Goal: Task Accomplishment & Management: Use online tool/utility

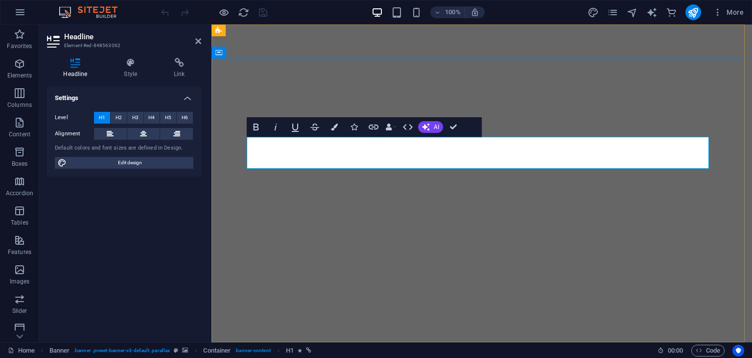
click at [332, 126] on icon "button" at bounding box center [334, 126] width 7 height 7
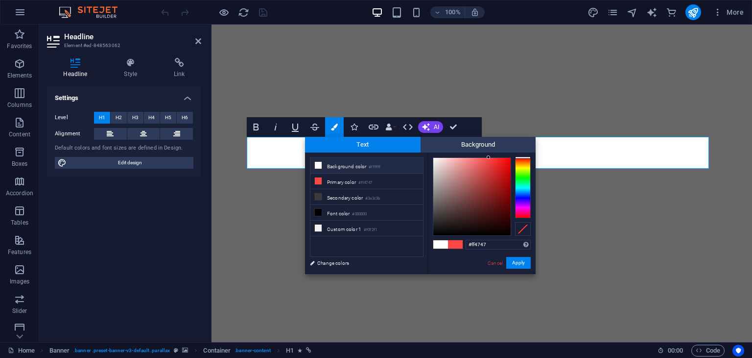
click at [322, 164] on li "Background color #ffffff" at bounding box center [367, 166] width 113 height 16
type input "#ffffff"
click at [516, 267] on button "Apply" at bounding box center [519, 263] width 24 height 12
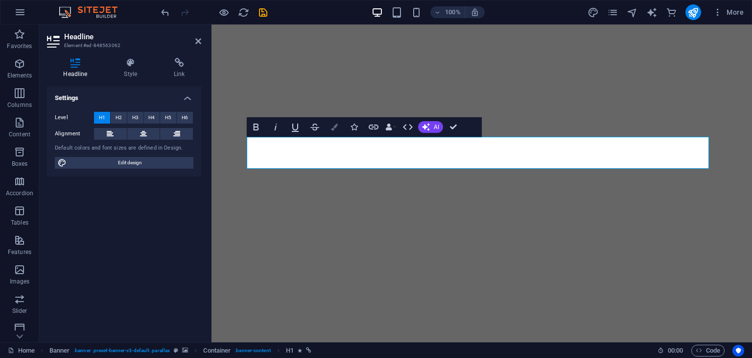
click at [337, 124] on icon "button" at bounding box center [334, 126] width 7 height 7
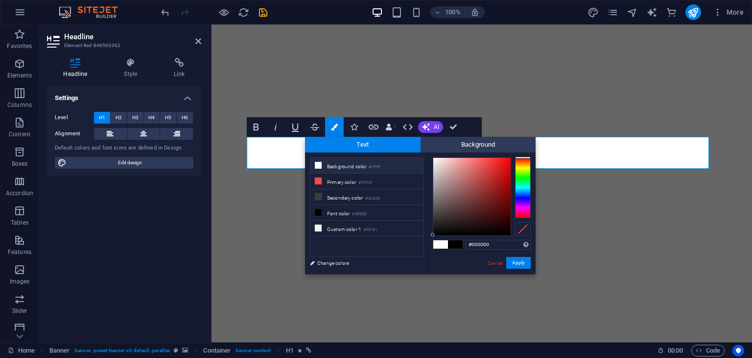
click at [443, 246] on span at bounding box center [441, 244] width 15 height 8
type input "#ffffff"
click at [520, 260] on button "Apply" at bounding box center [519, 263] width 24 height 12
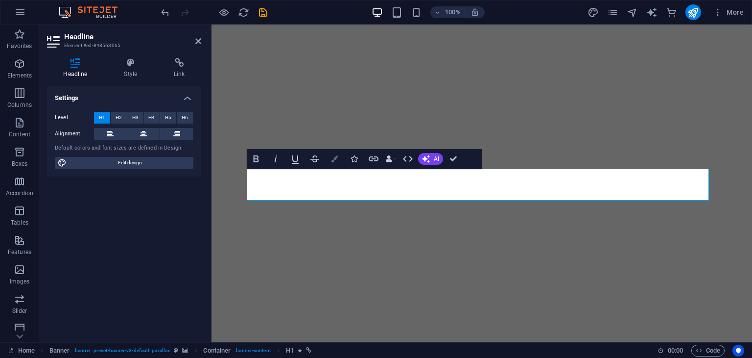
click at [329, 157] on button "Colors" at bounding box center [334, 159] width 19 height 20
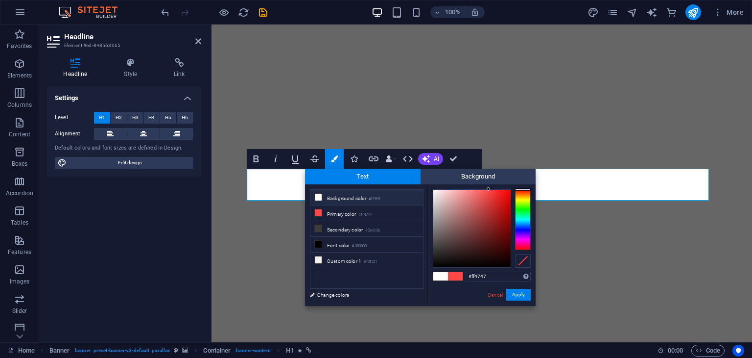
click at [441, 273] on span at bounding box center [441, 276] width 15 height 8
type input "#ffffff"
click at [524, 294] on button "Apply" at bounding box center [519, 295] width 24 height 12
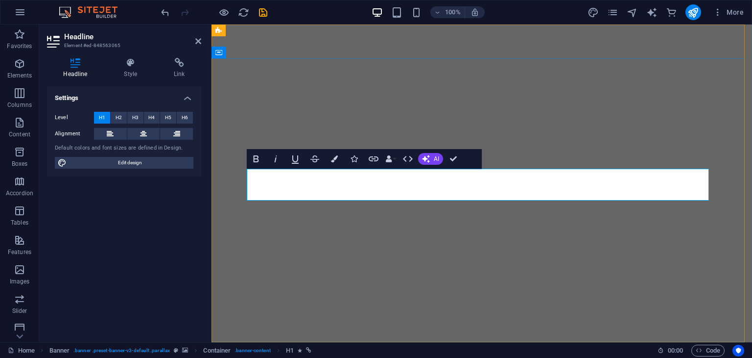
click at [332, 161] on icon "button" at bounding box center [334, 158] width 7 height 7
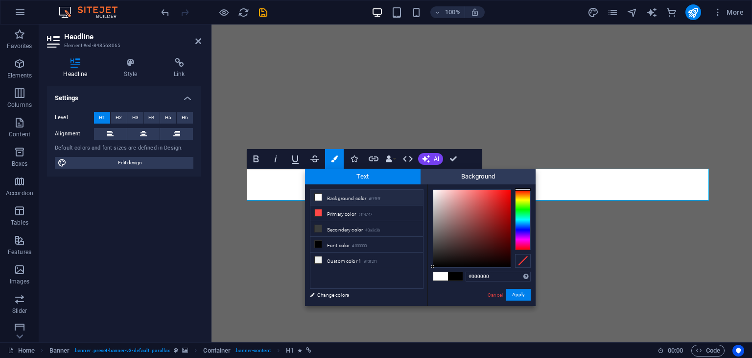
click at [321, 198] on span at bounding box center [319, 197] width 8 height 8
type input "#ffffff"
click at [516, 295] on button "Apply" at bounding box center [519, 295] width 24 height 12
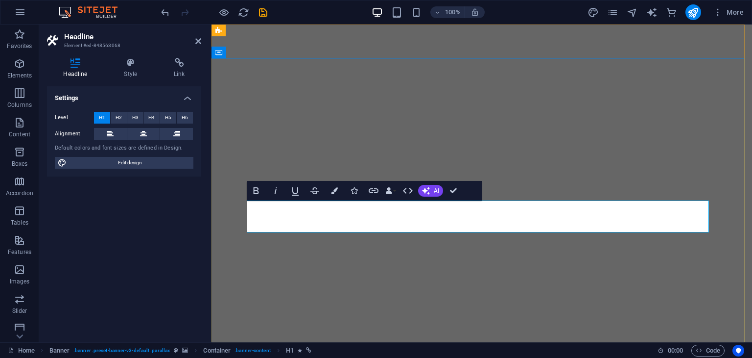
click at [331, 191] on icon "button" at bounding box center [334, 190] width 7 height 7
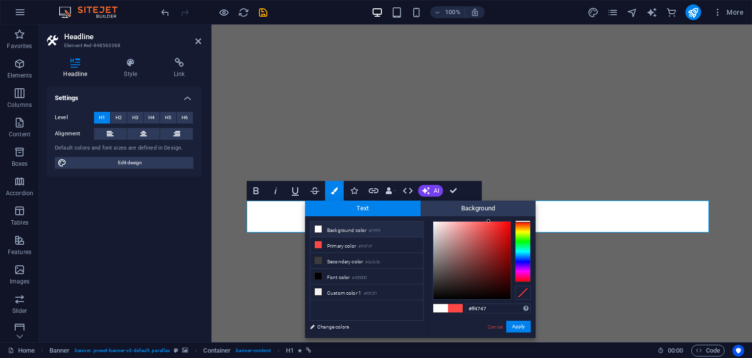
click at [441, 306] on span at bounding box center [441, 308] width 15 height 8
type input "#ffffff"
click at [441, 306] on span at bounding box center [441, 308] width 15 height 8
click at [336, 230] on li "Background color #ffffff" at bounding box center [367, 229] width 113 height 16
click at [512, 324] on button "Apply" at bounding box center [519, 326] width 24 height 12
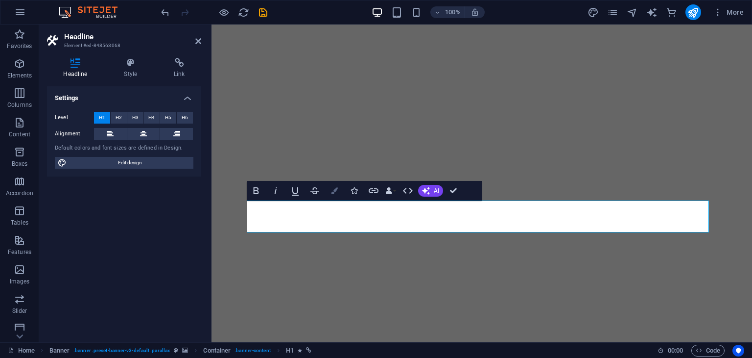
click at [337, 192] on icon "button" at bounding box center [334, 190] width 7 height 7
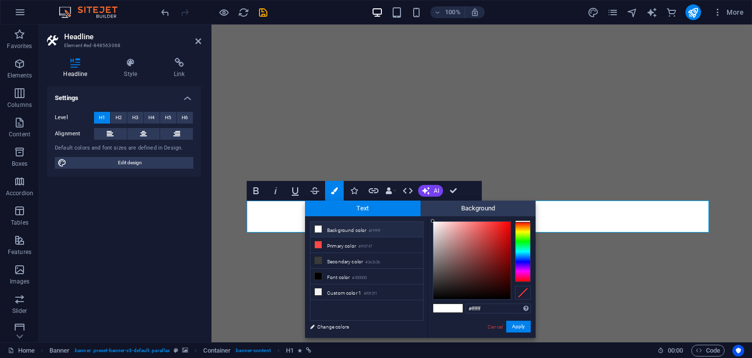
click at [459, 310] on span at bounding box center [455, 308] width 15 height 8
click at [513, 328] on button "Apply" at bounding box center [519, 326] width 24 height 12
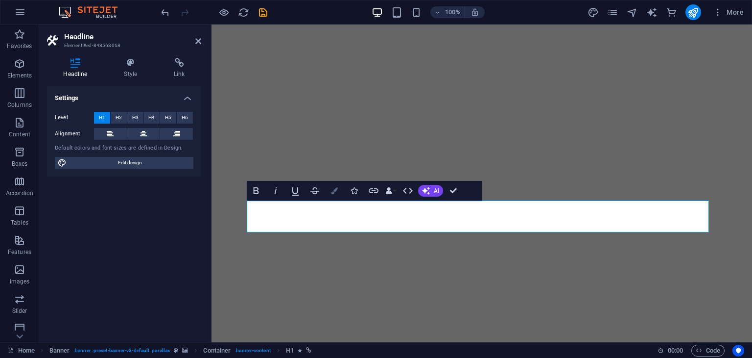
click at [337, 193] on icon "button" at bounding box center [334, 190] width 7 height 7
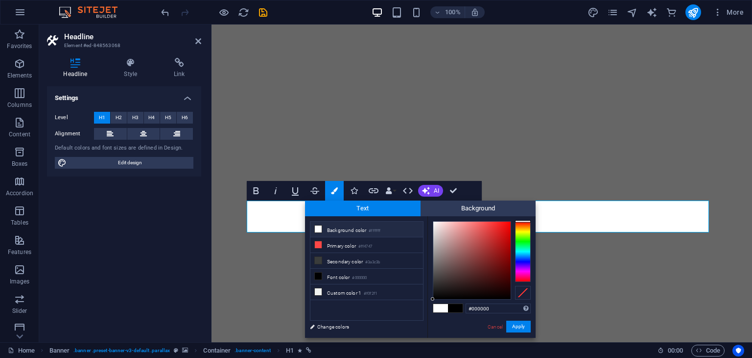
click at [358, 229] on li "Background color #ffffff" at bounding box center [367, 229] width 113 height 16
type input "#ffffff"
click at [518, 326] on button "Apply" at bounding box center [519, 326] width 24 height 12
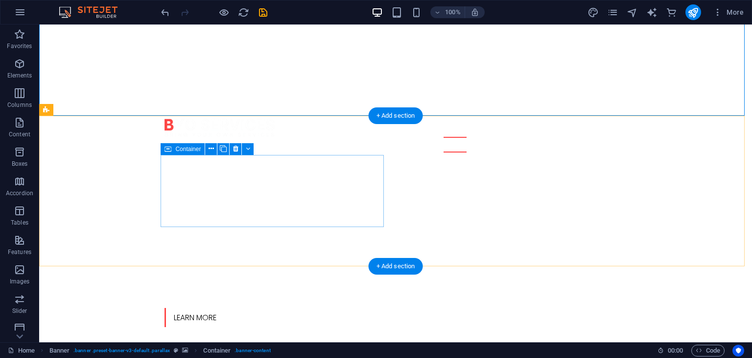
scroll to position [231, 0]
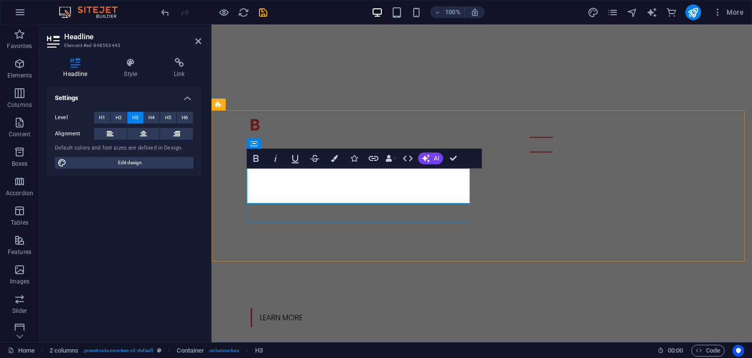
drag, startPoint x: 259, startPoint y: 177, endPoint x: 243, endPoint y: 177, distance: 15.2
click at [329, 157] on button "Colors" at bounding box center [334, 158] width 19 height 20
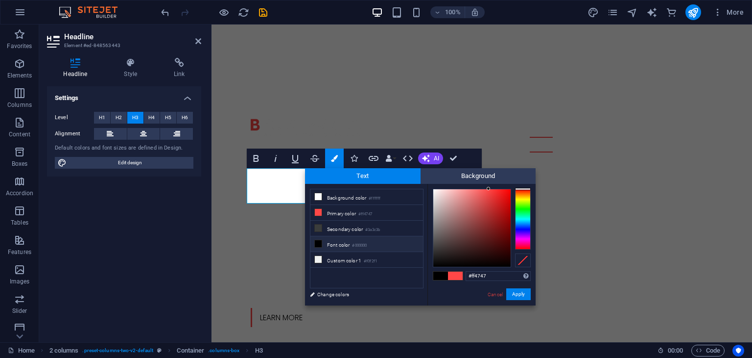
click at [334, 241] on li "Font color #000000" at bounding box center [367, 244] width 113 height 16
type input "#000000"
click at [513, 290] on button "Apply" at bounding box center [519, 294] width 24 height 12
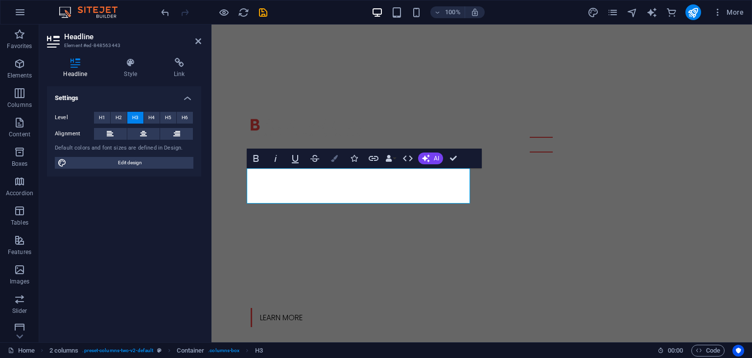
click at [337, 153] on button "Colors" at bounding box center [334, 158] width 19 height 20
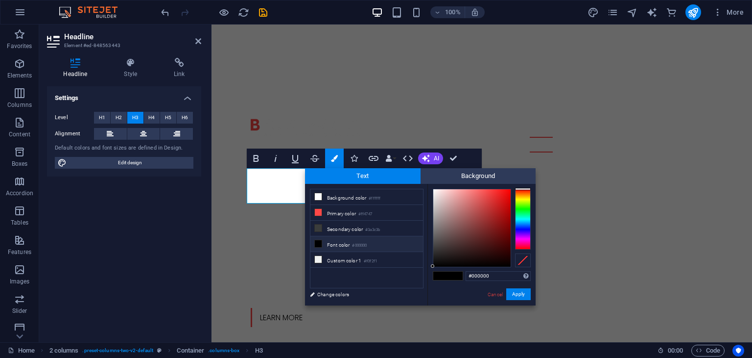
click at [350, 247] on li "Font color #000000" at bounding box center [367, 244] width 113 height 16
click at [518, 292] on button "Apply" at bounding box center [519, 294] width 24 height 12
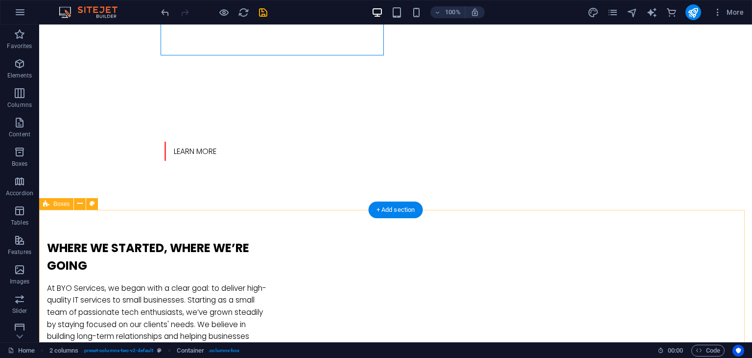
scroll to position [399, 0]
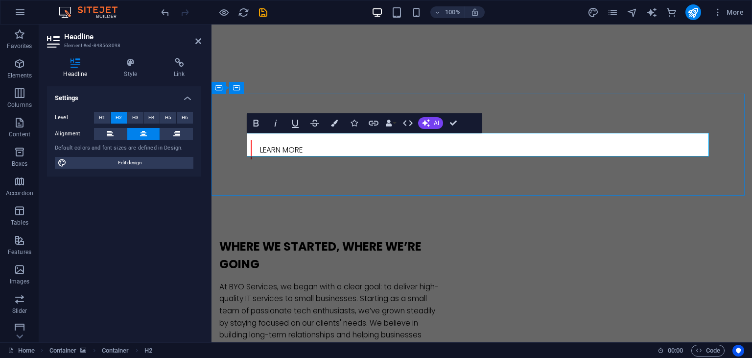
drag, startPoint x: 422, startPoint y: 146, endPoint x: 404, endPoint y: 145, distance: 18.2
click at [338, 124] on icon "button" at bounding box center [334, 123] width 7 height 7
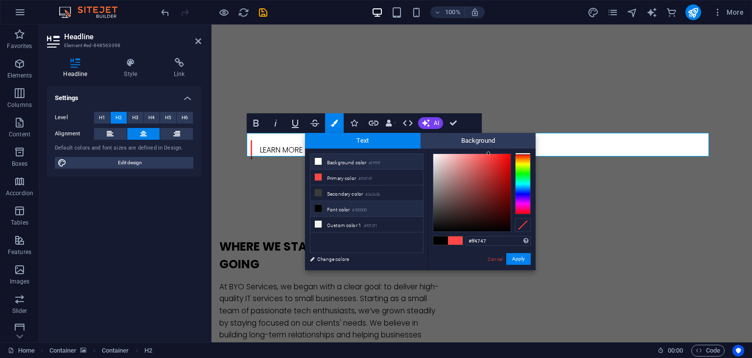
click at [359, 167] on li "Background color #ffffff" at bounding box center [367, 162] width 113 height 16
type input "#ffffff"
click at [521, 260] on button "Apply" at bounding box center [519, 259] width 24 height 12
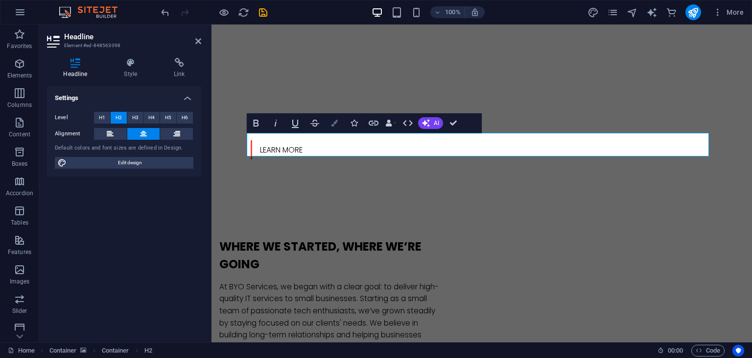
click at [336, 126] on icon "button" at bounding box center [334, 123] width 7 height 7
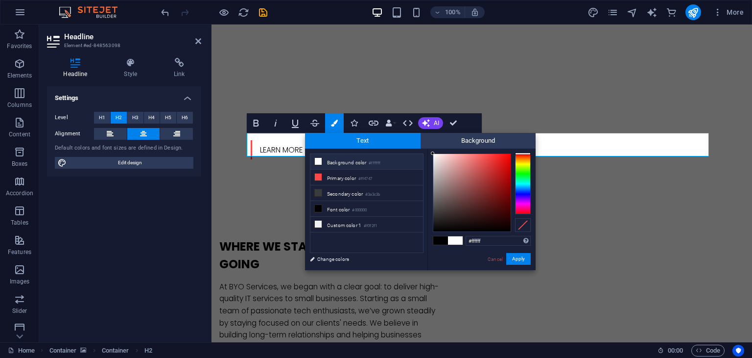
click at [459, 240] on span at bounding box center [455, 240] width 15 height 8
click at [517, 260] on button "Apply" at bounding box center [519, 259] width 24 height 12
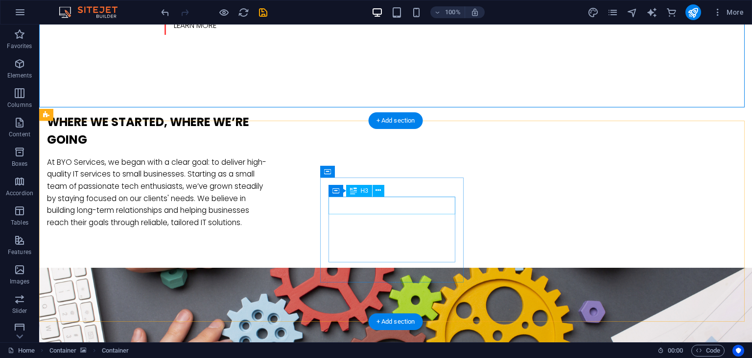
scroll to position [523, 0]
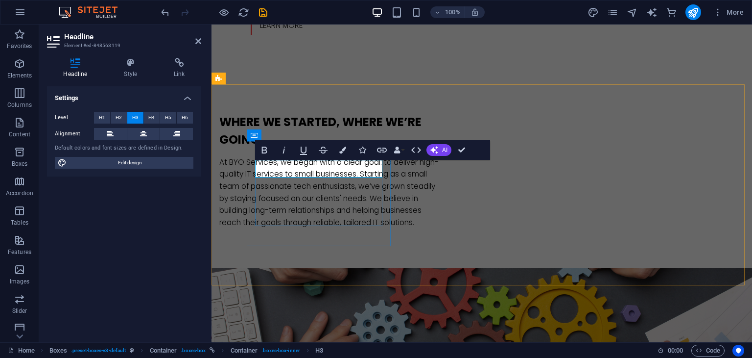
drag, startPoint x: 270, startPoint y: 167, endPoint x: 259, endPoint y: 167, distance: 11.3
click at [345, 150] on icon "button" at bounding box center [342, 149] width 7 height 7
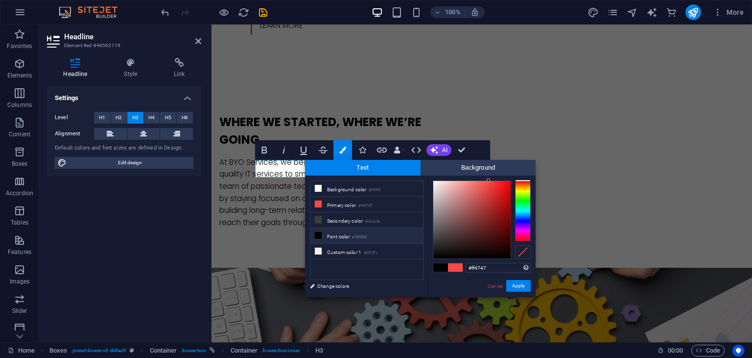
click at [333, 230] on li "Font color #000000" at bounding box center [367, 236] width 113 height 16
type input "#000000"
click at [519, 289] on button "Apply" at bounding box center [519, 286] width 24 height 12
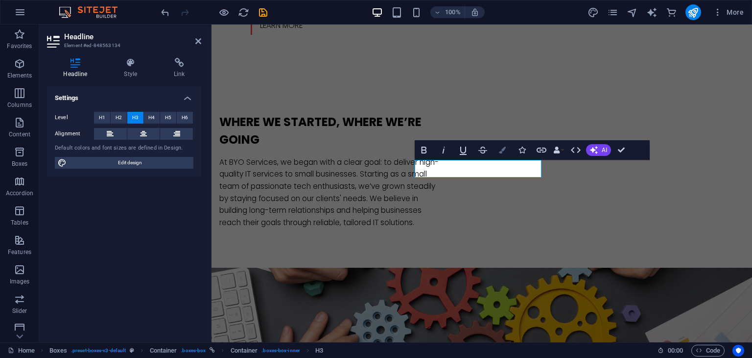
click at [502, 150] on icon "button" at bounding box center [502, 149] width 7 height 7
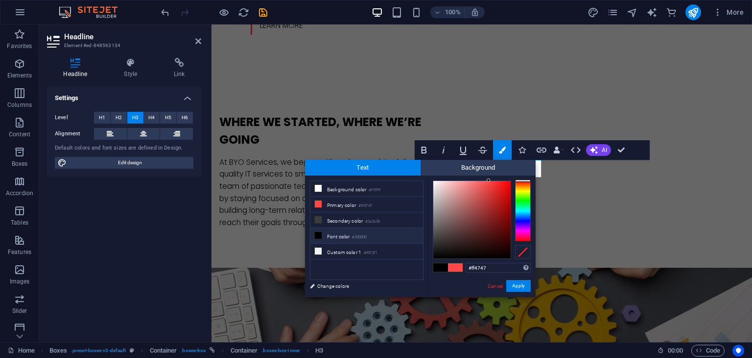
click at [439, 267] on span at bounding box center [441, 267] width 15 height 8
type input "#000000"
click at [517, 285] on button "Apply" at bounding box center [519, 286] width 24 height 12
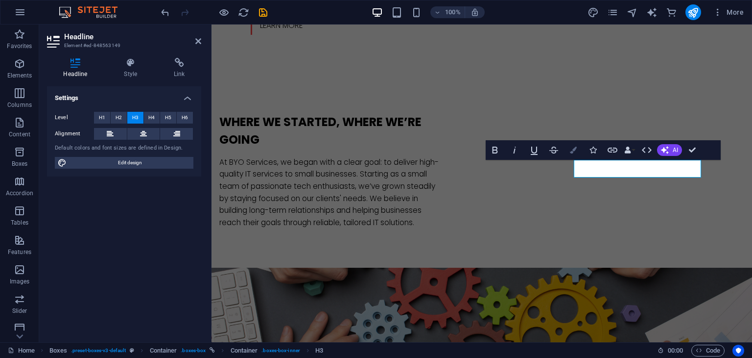
click at [569, 149] on button "Colors" at bounding box center [573, 150] width 19 height 20
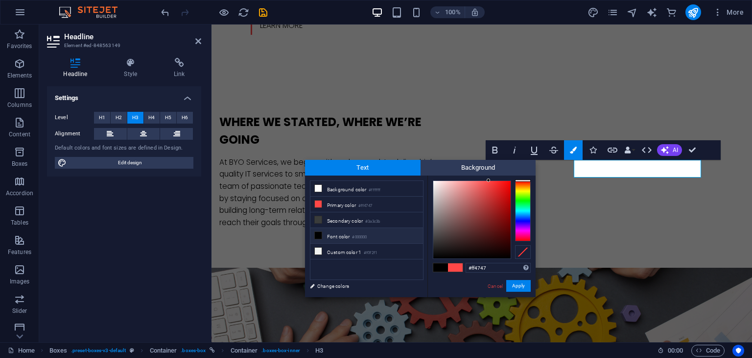
click at [437, 265] on span at bounding box center [441, 267] width 15 height 8
type input "#000000"
click at [522, 287] on button "Apply" at bounding box center [519, 286] width 24 height 12
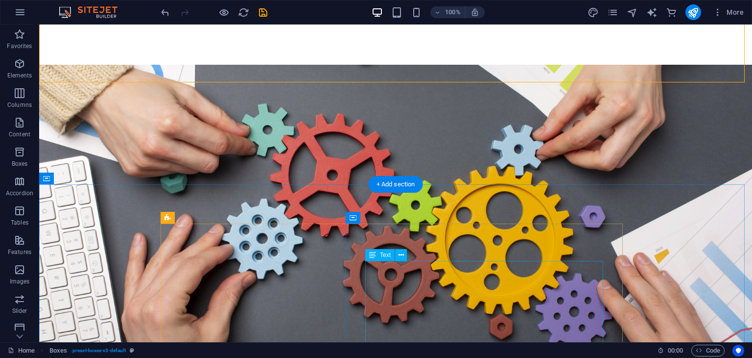
scroll to position [726, 0]
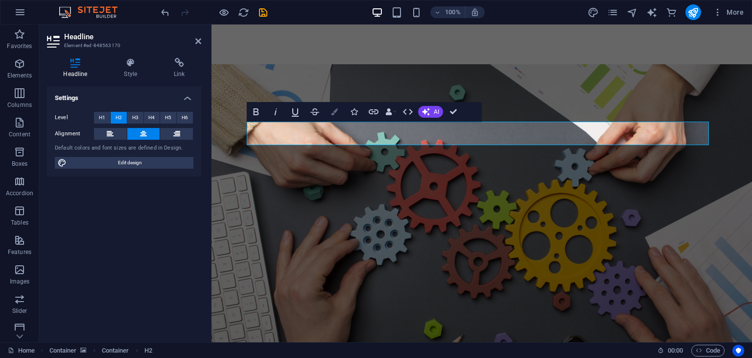
click at [334, 114] on icon "button" at bounding box center [334, 111] width 7 height 7
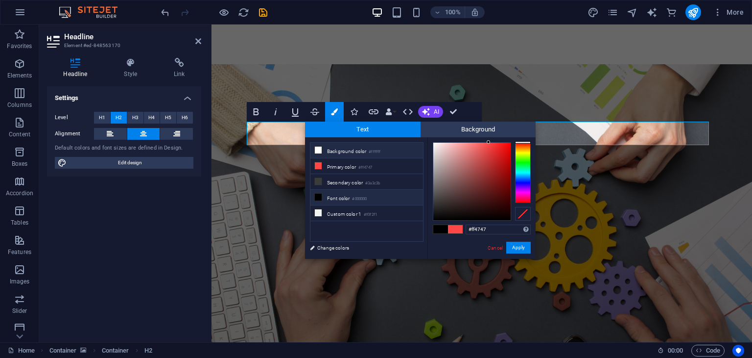
click at [327, 147] on li "Background color #ffffff" at bounding box center [367, 151] width 113 height 16
type input "#ffffff"
click at [517, 245] on button "Apply" at bounding box center [519, 248] width 24 height 12
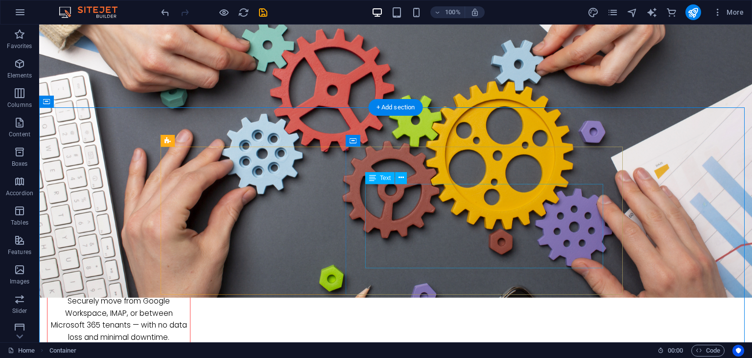
scroll to position [811, 0]
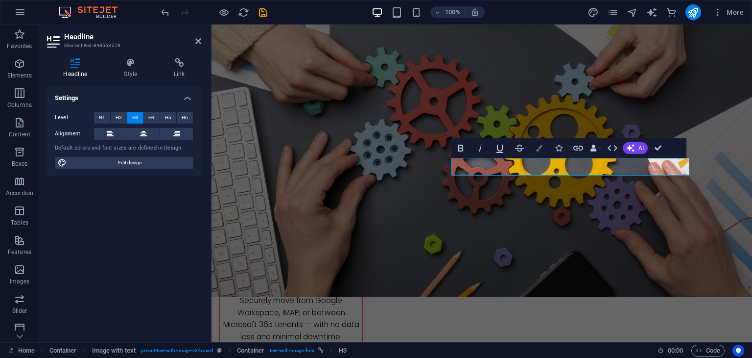
click at [543, 146] on icon "button" at bounding box center [539, 148] width 7 height 7
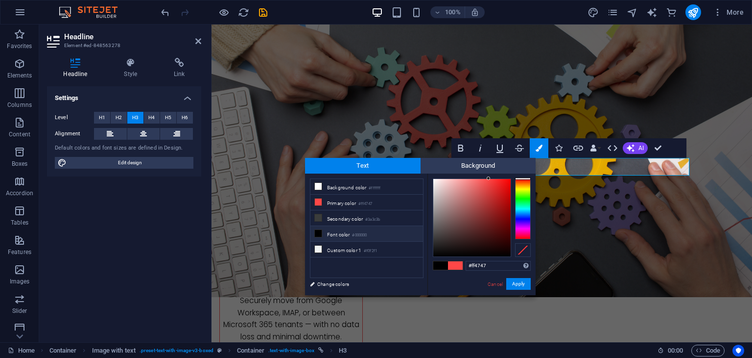
click at [439, 264] on span at bounding box center [441, 265] width 15 height 8
type input "#000000"
click at [525, 287] on button "Apply" at bounding box center [519, 284] width 24 height 12
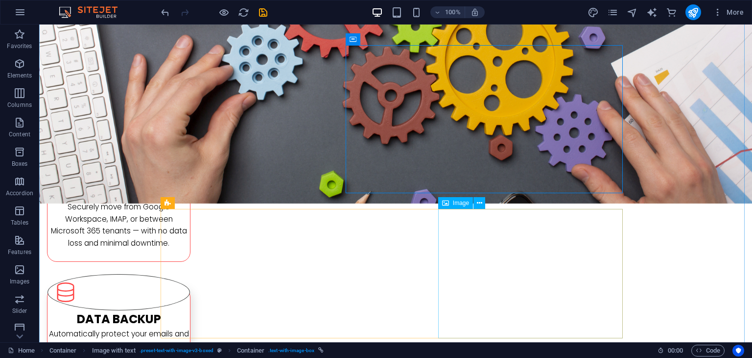
scroll to position [979, 0]
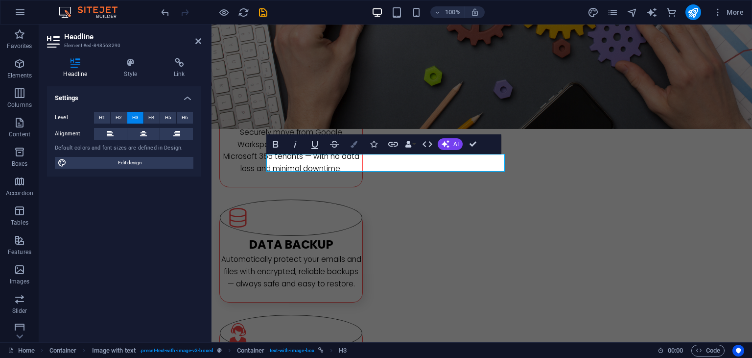
click at [355, 141] on icon "button" at bounding box center [354, 144] width 7 height 7
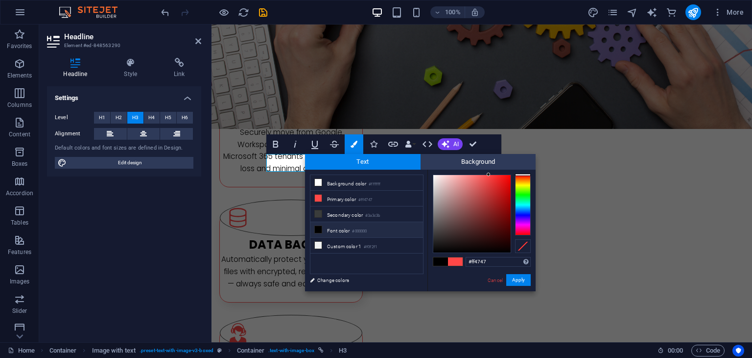
click at [439, 265] on span at bounding box center [441, 261] width 15 height 8
type input "#000000"
click at [515, 281] on button "Apply" at bounding box center [519, 280] width 24 height 12
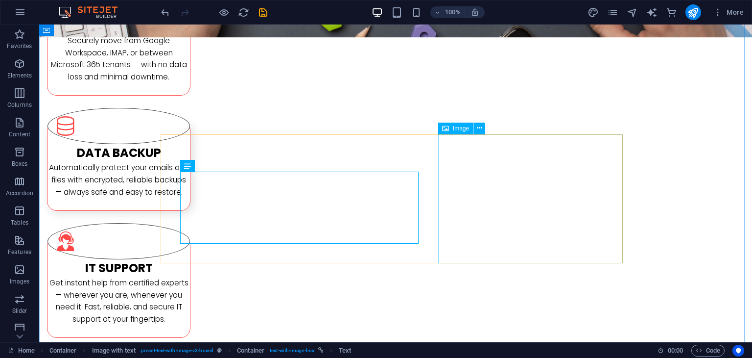
scroll to position [1074, 0]
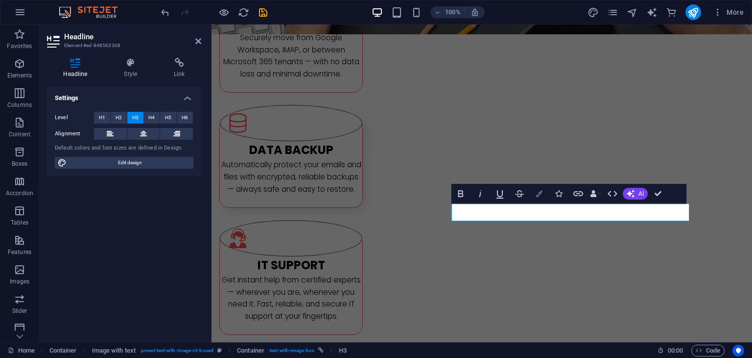
click at [539, 190] on icon "button" at bounding box center [539, 193] width 7 height 7
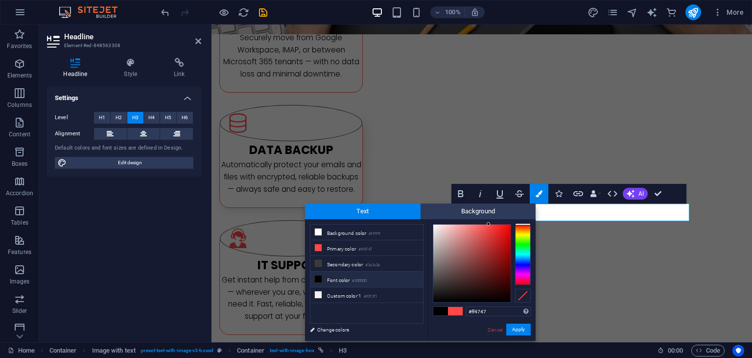
click at [339, 273] on li "Font color #000000" at bounding box center [367, 279] width 113 height 16
type input "#000000"
click at [509, 326] on button "Apply" at bounding box center [519, 329] width 24 height 12
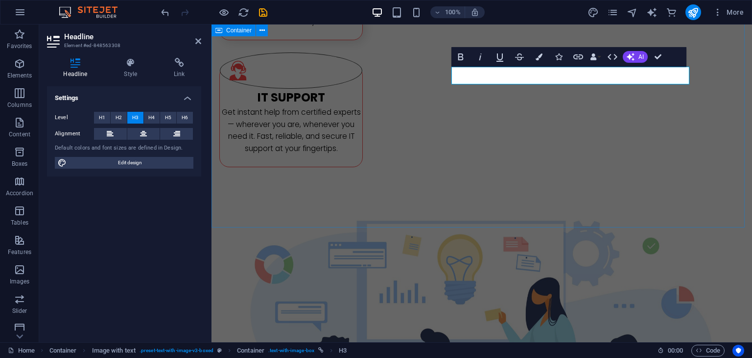
scroll to position [1254, 0]
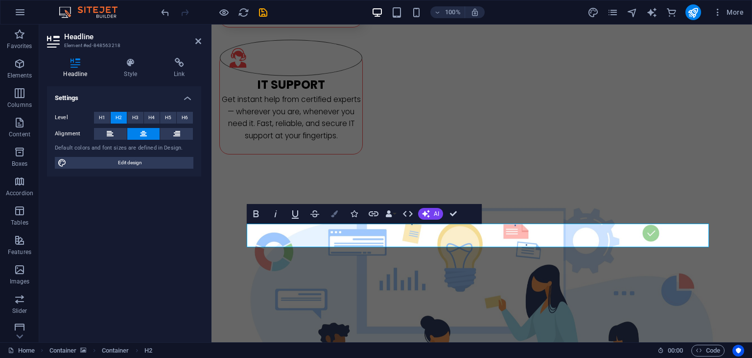
click at [336, 216] on icon "button" at bounding box center [334, 213] width 7 height 7
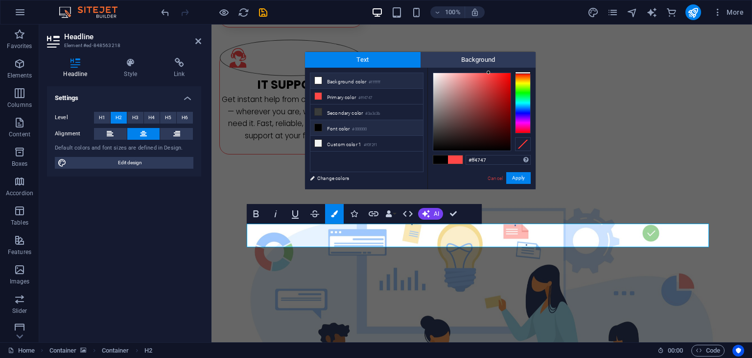
click at [350, 75] on li "Background color #ffffff" at bounding box center [367, 81] width 113 height 16
type input "#ffffff"
click at [511, 177] on button "Apply" at bounding box center [519, 178] width 24 height 12
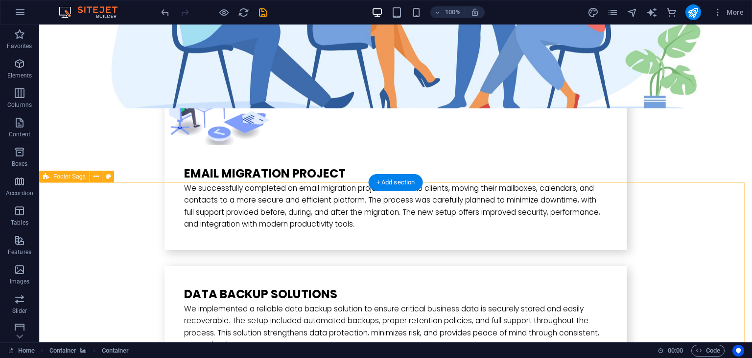
scroll to position [1668, 0]
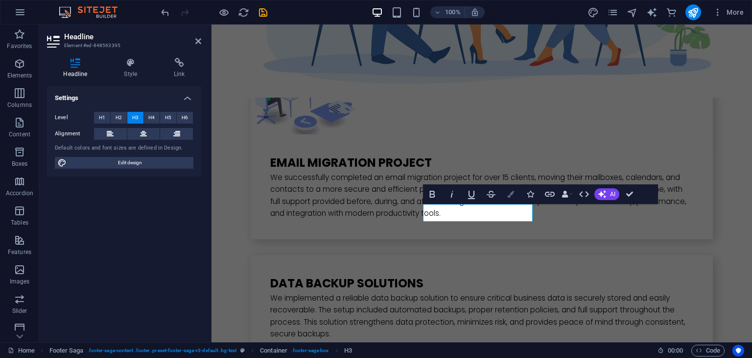
click at [507, 193] on button "Colors" at bounding box center [511, 194] width 19 height 20
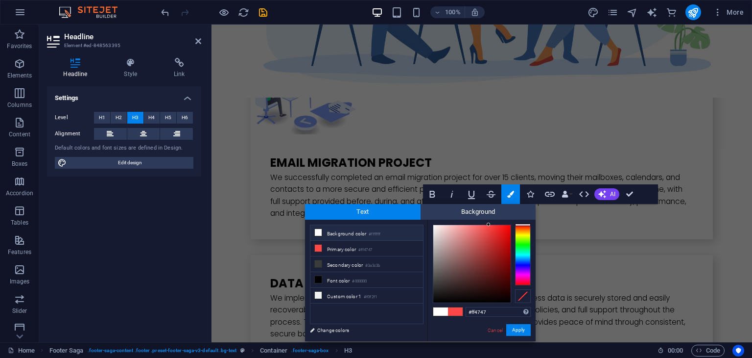
click at [352, 236] on li "Background color #ffffff" at bounding box center [367, 233] width 113 height 16
type input "#ffffff"
click at [519, 333] on button "Apply" at bounding box center [519, 330] width 24 height 12
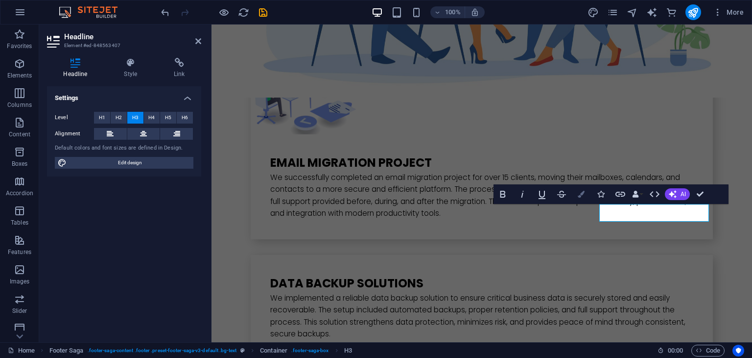
click at [584, 196] on icon "button" at bounding box center [581, 194] width 7 height 7
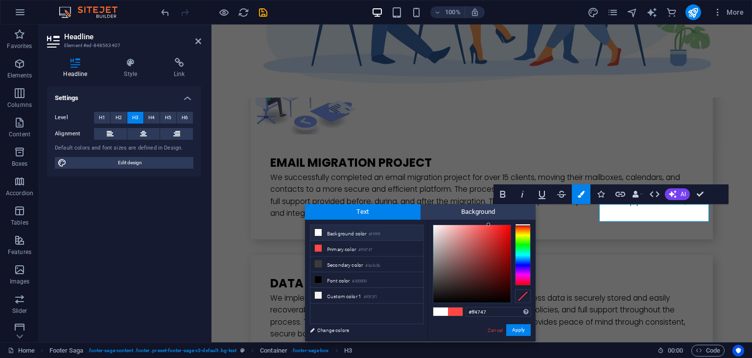
click at [352, 236] on li "Background color #ffffff" at bounding box center [367, 233] width 113 height 16
type input "#ffffff"
click at [514, 335] on button "Apply" at bounding box center [519, 330] width 24 height 12
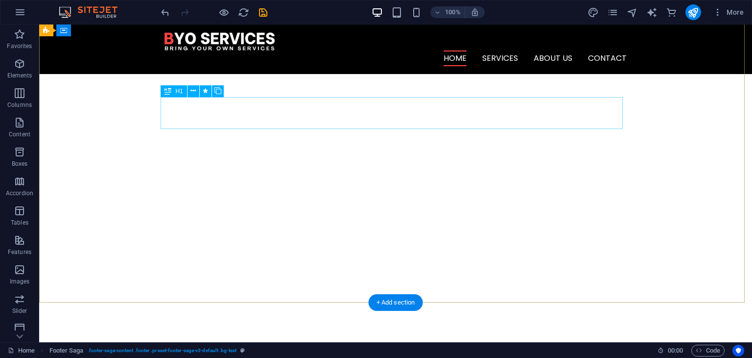
scroll to position [0, 0]
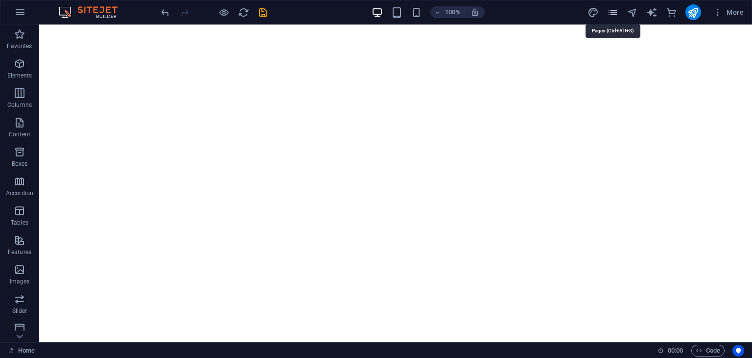
click at [609, 11] on icon "pages" at bounding box center [612, 12] width 11 height 11
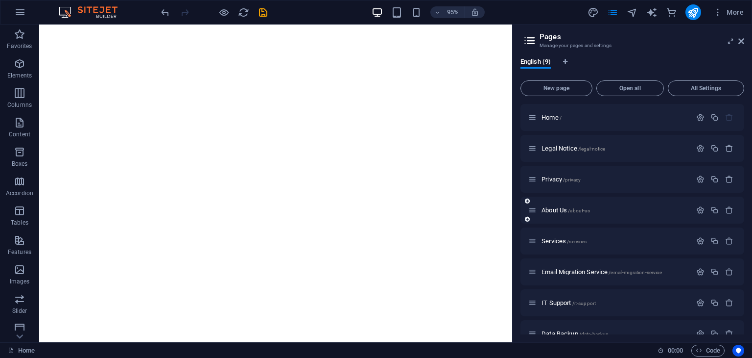
click at [566, 206] on div "About Us /about-us" at bounding box center [610, 209] width 163 height 11
drag, startPoint x: 561, startPoint y: 206, endPoint x: 557, endPoint y: 210, distance: 5.9
click at [557, 210] on div "About Us /about-us" at bounding box center [610, 209] width 163 height 11
click at [557, 210] on span "About Us /about-us" at bounding box center [566, 209] width 48 height 7
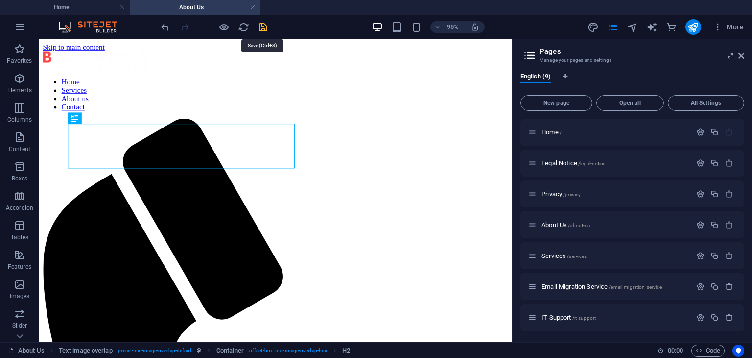
click at [263, 25] on icon "save" at bounding box center [263, 27] width 11 height 11
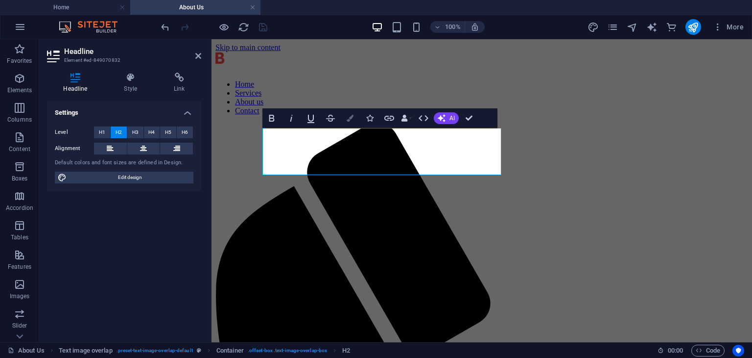
click at [355, 118] on button "Colors" at bounding box center [350, 118] width 19 height 20
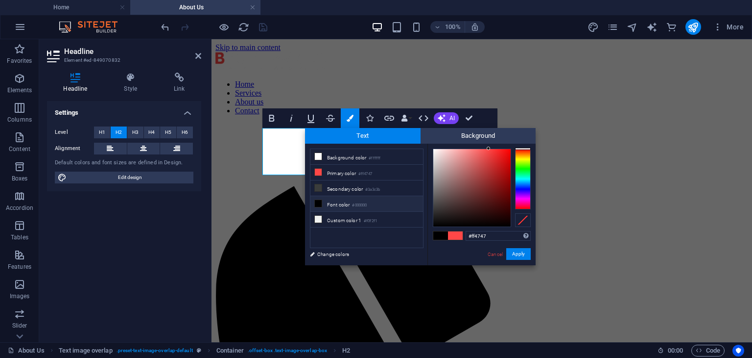
click at [349, 202] on li "Font color #000000" at bounding box center [367, 204] width 113 height 16
type input "#000000"
click at [513, 257] on button "Apply" at bounding box center [519, 254] width 24 height 12
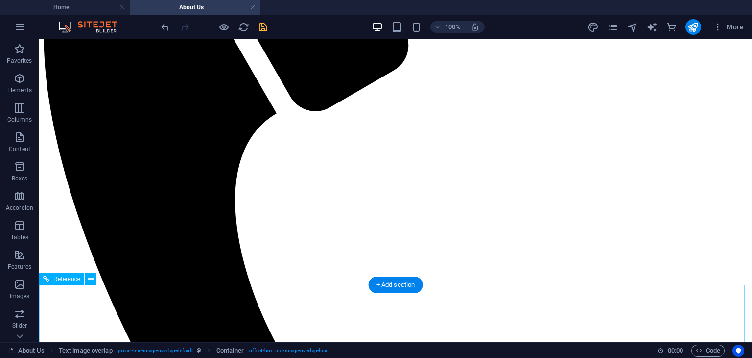
scroll to position [321, 0]
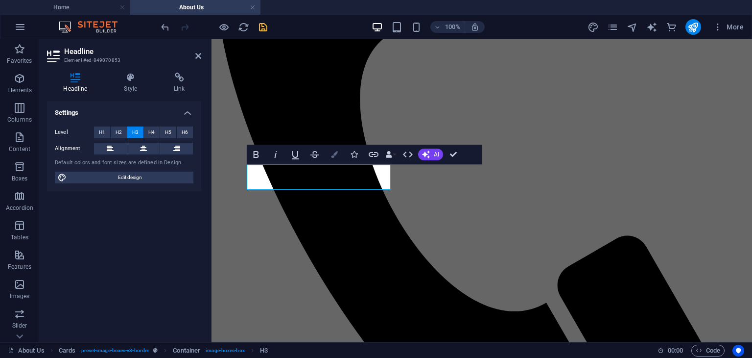
click at [337, 154] on icon "button" at bounding box center [334, 154] width 7 height 7
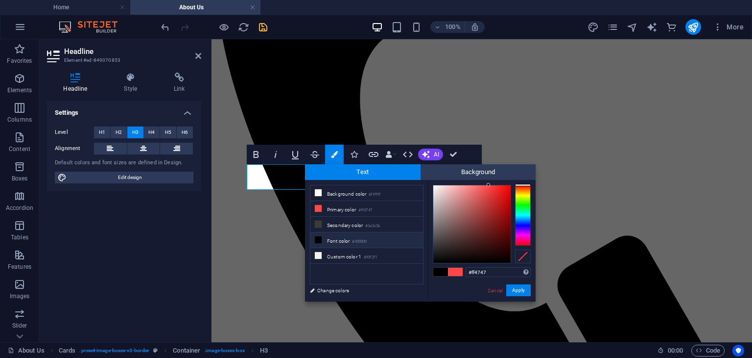
click at [373, 243] on li "Font color #000000" at bounding box center [367, 240] width 113 height 16
type input "#000000"
click at [516, 290] on button "Apply" at bounding box center [519, 290] width 24 height 12
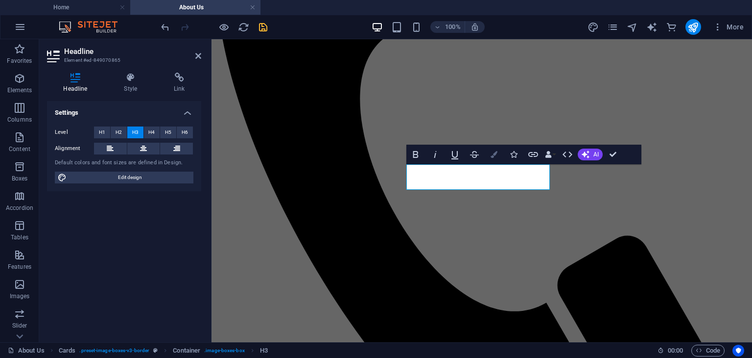
click at [493, 152] on icon "button" at bounding box center [494, 154] width 7 height 7
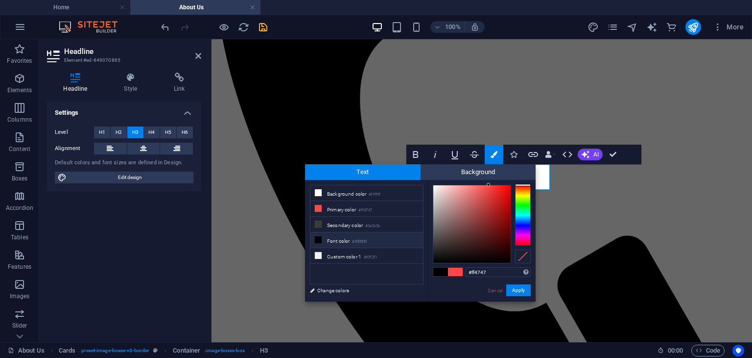
click at [374, 235] on li "Font color #000000" at bounding box center [367, 240] width 113 height 16
type input "#000000"
click at [517, 289] on button "Apply" at bounding box center [519, 290] width 24 height 12
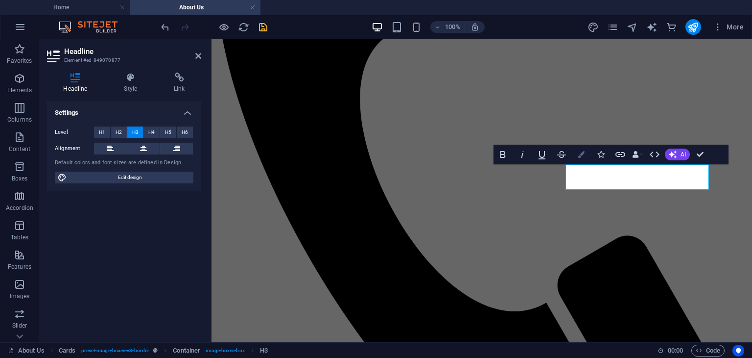
click at [582, 155] on icon "button" at bounding box center [581, 154] width 7 height 7
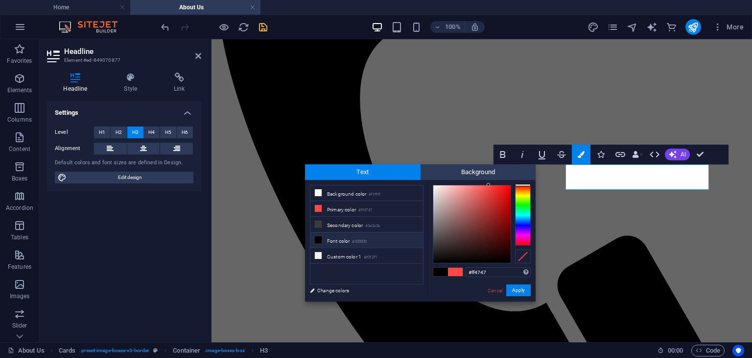
click at [441, 271] on span at bounding box center [441, 271] width 15 height 8
type input "#000000"
click at [519, 284] on button "Apply" at bounding box center [519, 290] width 24 height 12
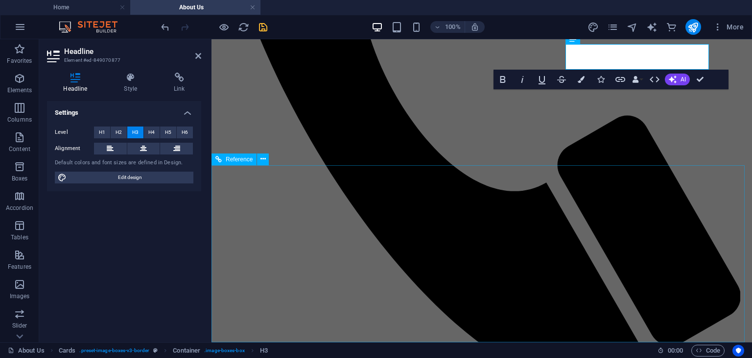
scroll to position [440, 0]
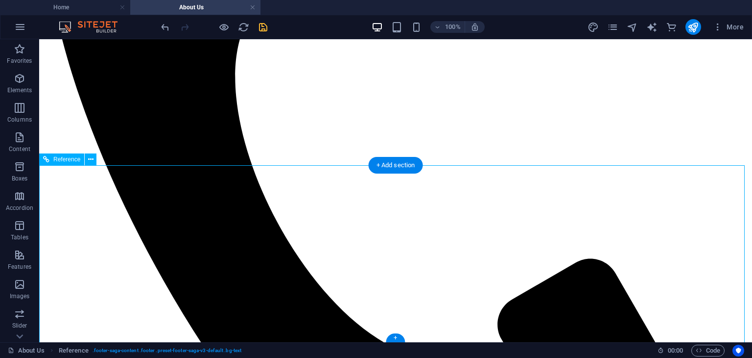
drag, startPoint x: 293, startPoint y: 212, endPoint x: 406, endPoint y: 214, distance: 112.7
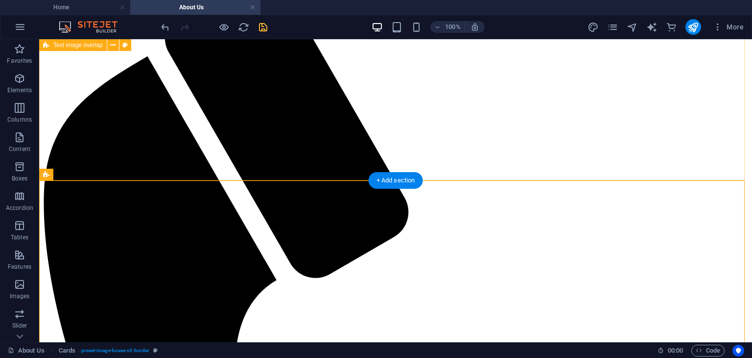
scroll to position [0, 0]
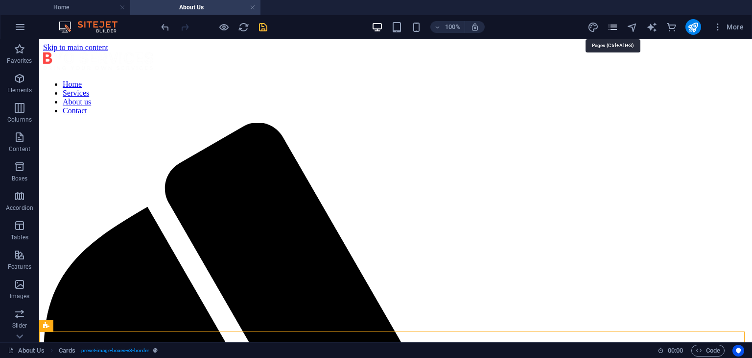
click at [610, 24] on icon "pages" at bounding box center [612, 27] width 11 height 11
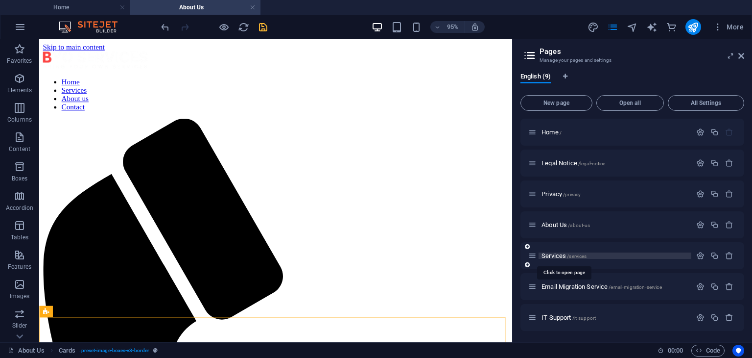
click at [549, 256] on span "Services /services" at bounding box center [564, 255] width 45 height 7
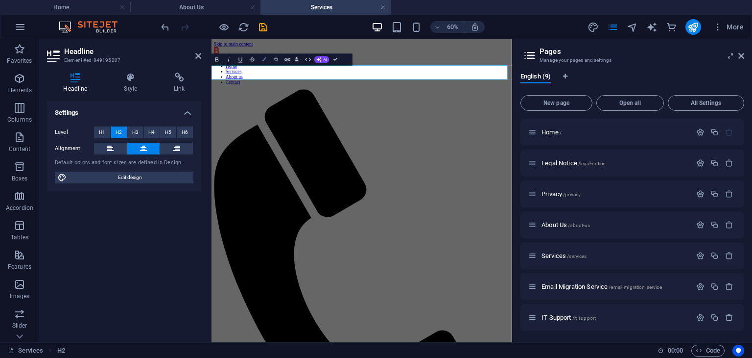
click at [266, 60] on button "Colors" at bounding box center [264, 59] width 11 height 12
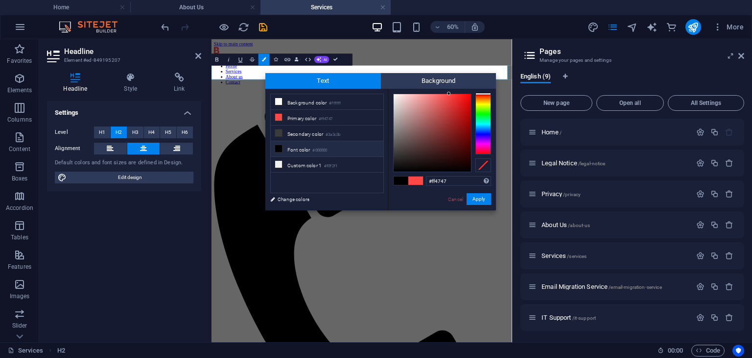
click at [314, 146] on li "Font color #000000" at bounding box center [327, 149] width 113 height 16
type input "#000000"
click at [470, 194] on button "Apply" at bounding box center [479, 199] width 24 height 12
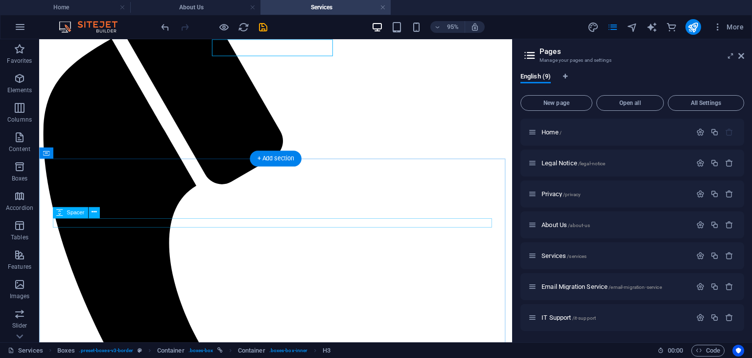
scroll to position [209, 0]
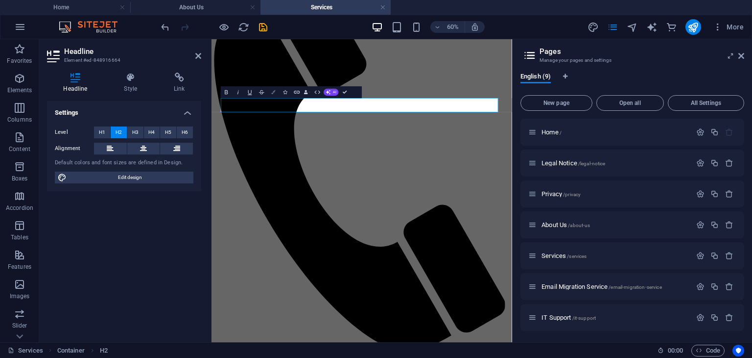
click at [274, 86] on button "Colors" at bounding box center [273, 92] width 11 height 12
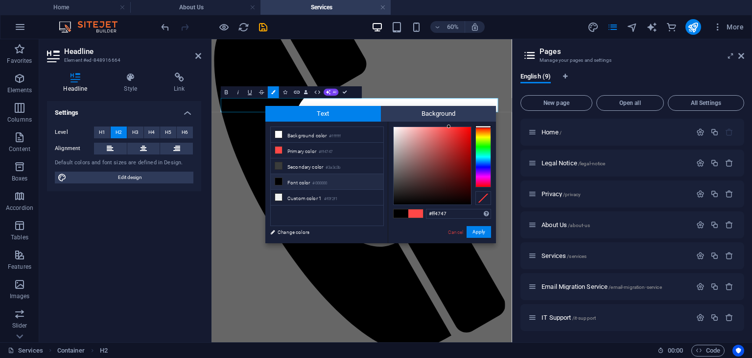
click at [299, 180] on li "Font color #000000" at bounding box center [327, 182] width 113 height 16
type input "#000000"
click at [472, 232] on button "Apply" at bounding box center [479, 232] width 24 height 12
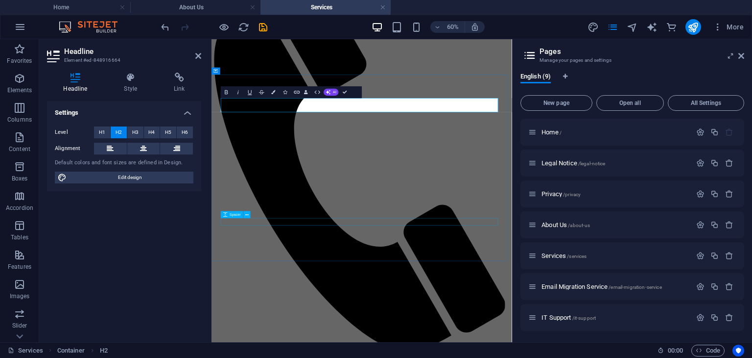
scroll to position [323, 0]
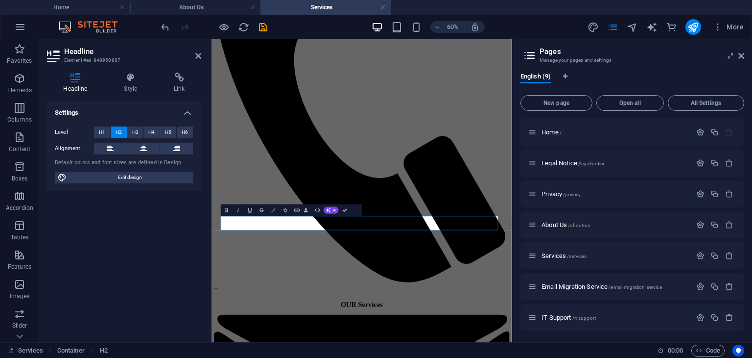
click at [275, 209] on icon "button" at bounding box center [273, 210] width 4 height 4
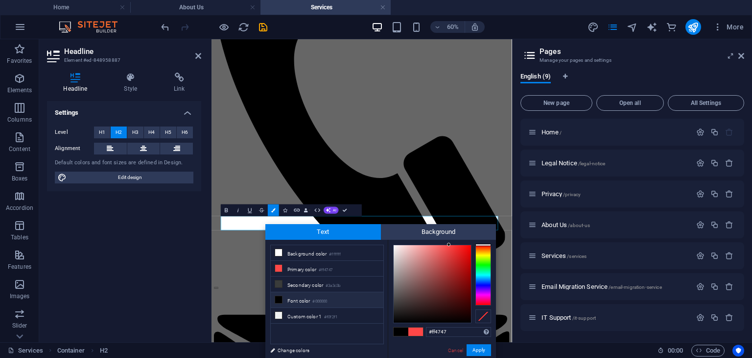
click at [300, 294] on li "Font color #000000" at bounding box center [327, 300] width 113 height 16
type input "#000000"
click at [483, 346] on button "Apply" at bounding box center [479, 350] width 24 height 12
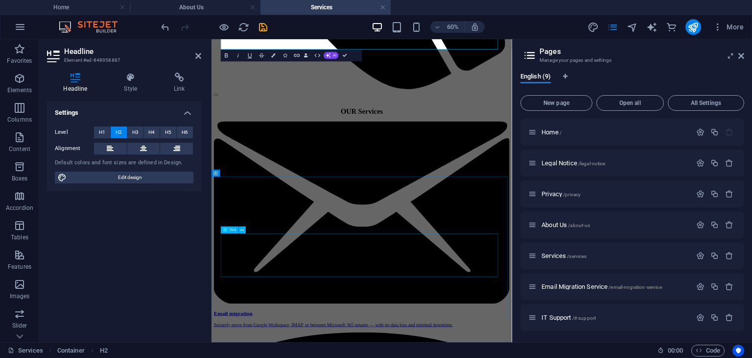
scroll to position [654, 0]
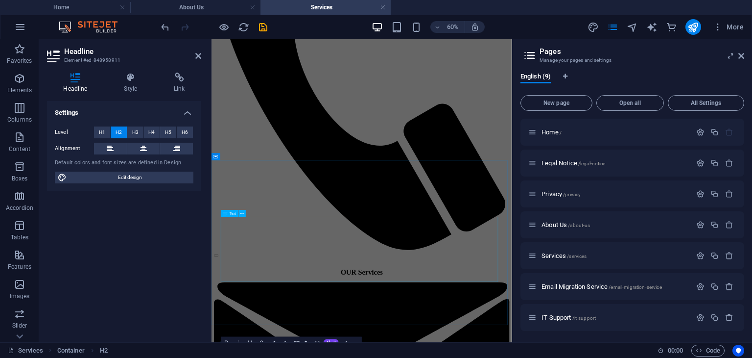
scroll to position [505, 0]
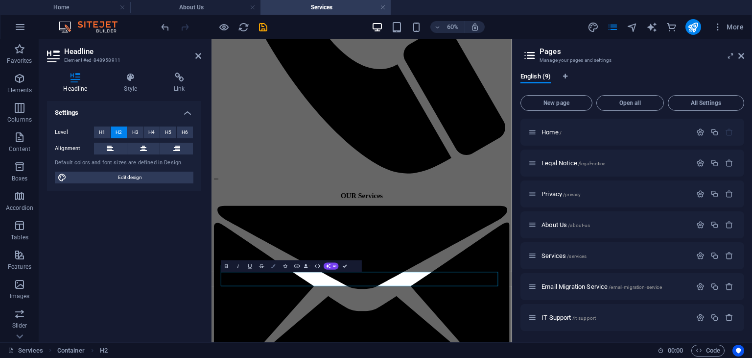
click at [270, 266] on button "Colors" at bounding box center [273, 266] width 11 height 12
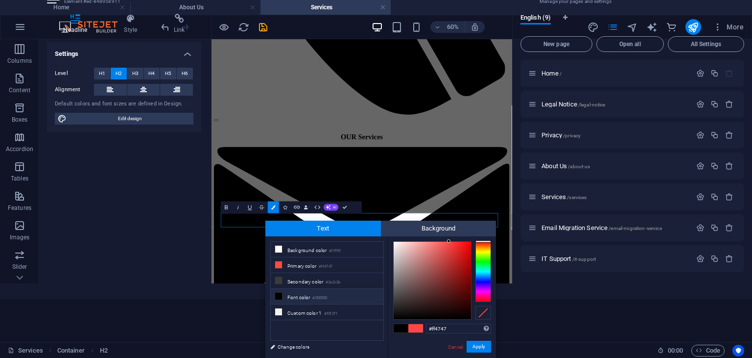
click at [301, 294] on li "Font color #000000" at bounding box center [327, 297] width 113 height 16
type input "#000000"
click at [483, 347] on button "Apply" at bounding box center [479, 346] width 24 height 12
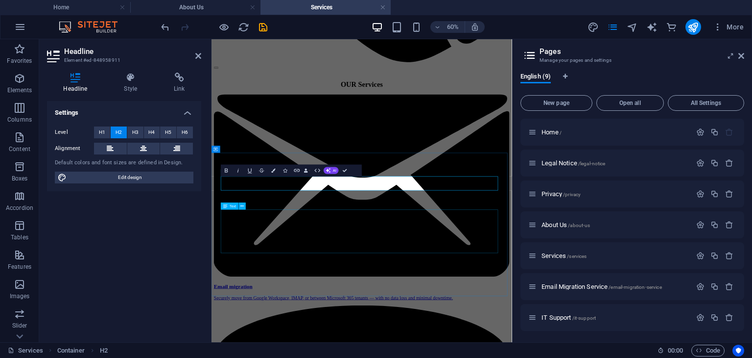
scroll to position [764, 0]
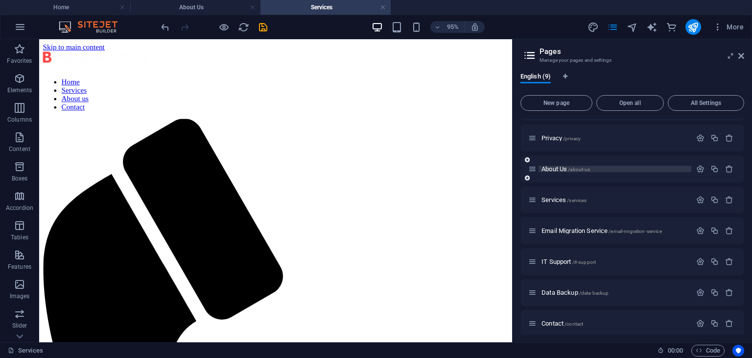
scroll to position [61, 0]
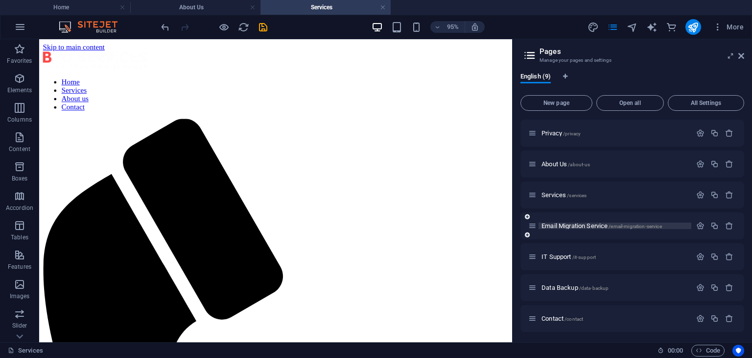
click at [562, 225] on span "Email Migration Service /email-migration-service" at bounding box center [602, 225] width 121 height 7
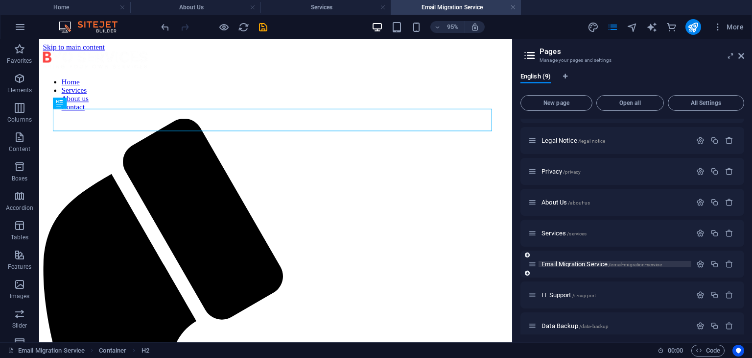
scroll to position [0, 0]
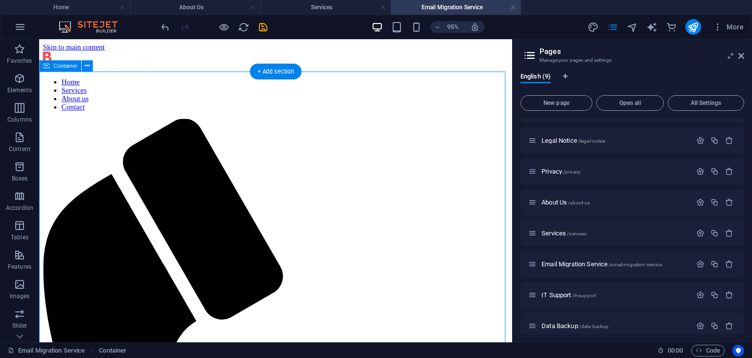
drag, startPoint x: 226, startPoint y: 110, endPoint x: 218, endPoint y: 121, distance: 13.2
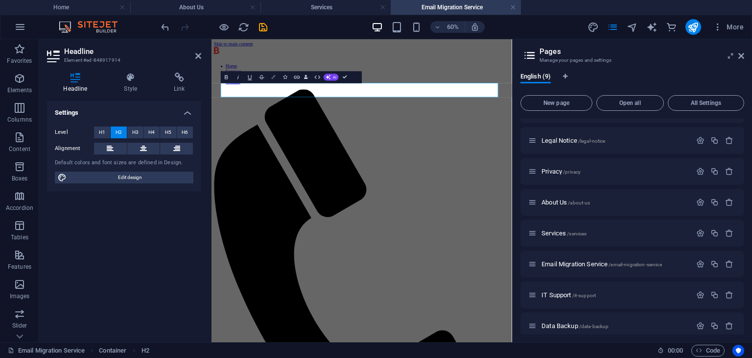
click at [276, 77] on button "Colors" at bounding box center [273, 77] width 11 height 12
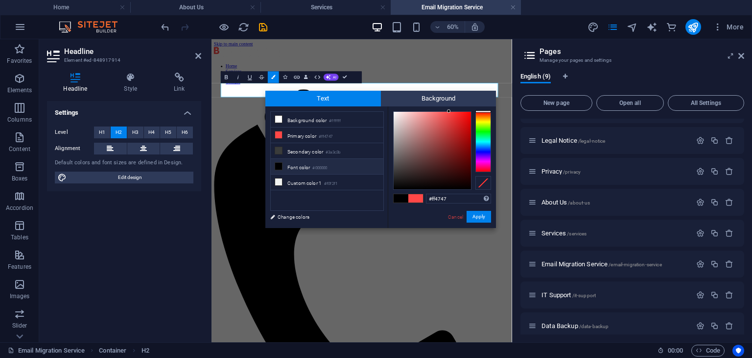
click at [293, 164] on li "Font color #000000" at bounding box center [327, 167] width 113 height 16
type input "#000000"
click at [482, 218] on button "Apply" at bounding box center [479, 217] width 24 height 12
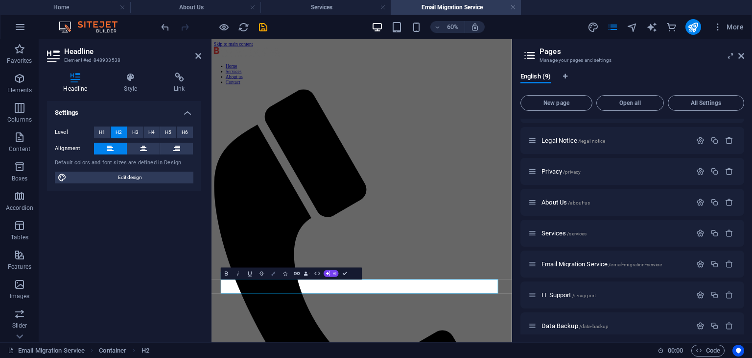
click at [273, 271] on icon "button" at bounding box center [273, 273] width 4 height 4
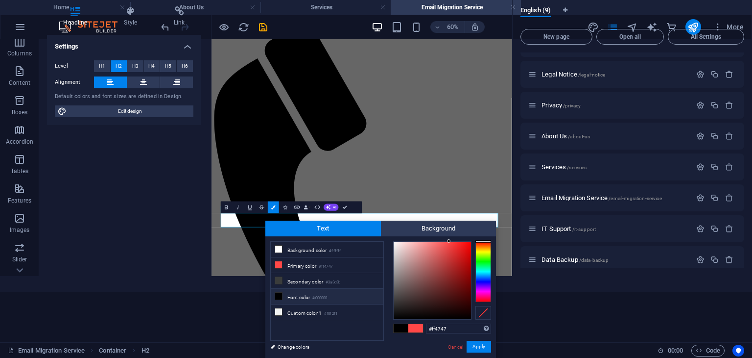
click at [293, 296] on li "Font color #000000" at bounding box center [327, 297] width 113 height 16
type input "#000000"
click at [476, 348] on button "Apply" at bounding box center [479, 346] width 24 height 12
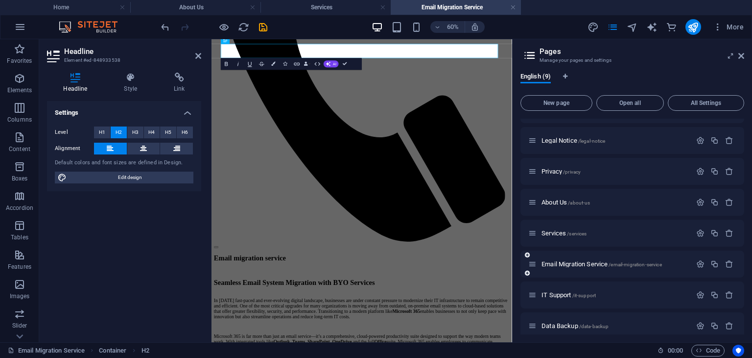
scroll to position [62, 0]
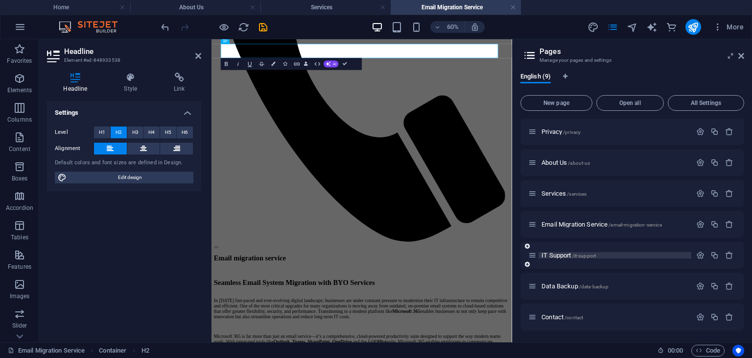
click at [560, 254] on span "IT Support /it-support" at bounding box center [569, 254] width 54 height 7
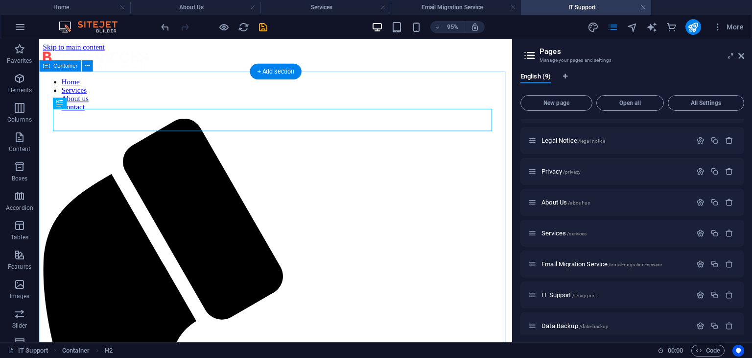
scroll to position [0, 0]
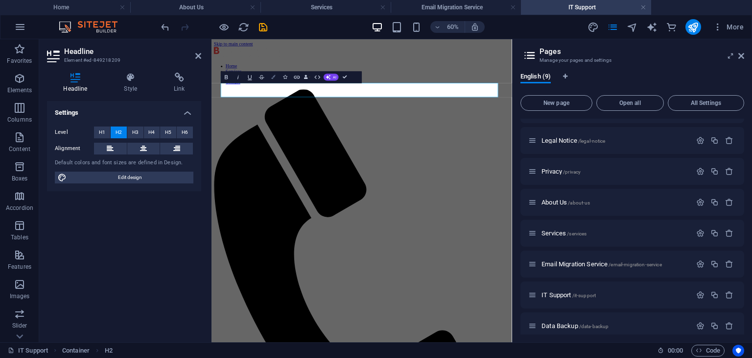
click at [272, 74] on button "Colors" at bounding box center [273, 77] width 11 height 12
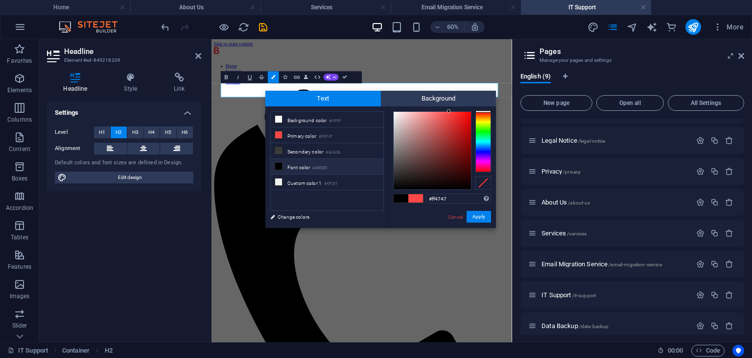
click at [286, 163] on li "Font color #000000" at bounding box center [327, 167] width 113 height 16
type input "#000000"
click at [471, 217] on button "Apply" at bounding box center [479, 217] width 24 height 12
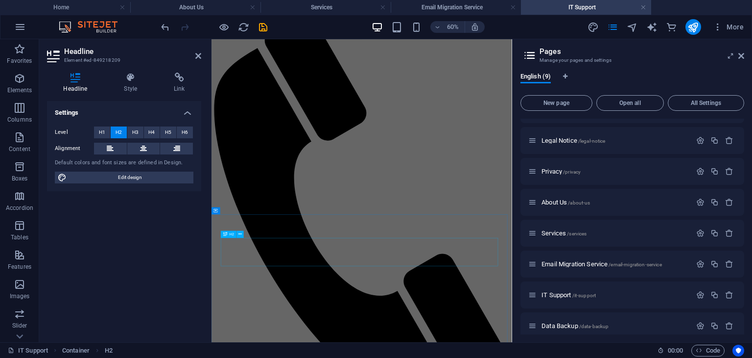
scroll to position [133, 0]
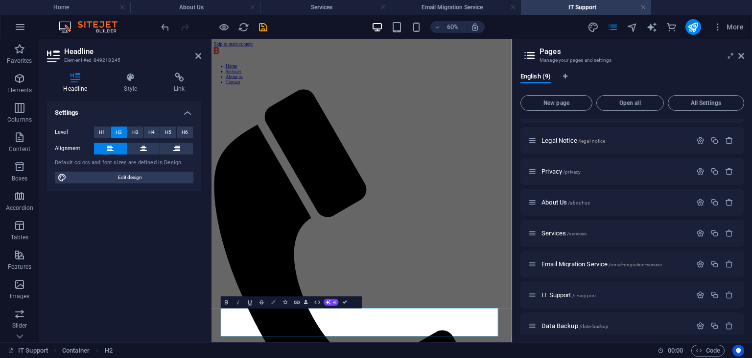
click at [269, 304] on button "Colors" at bounding box center [273, 302] width 11 height 12
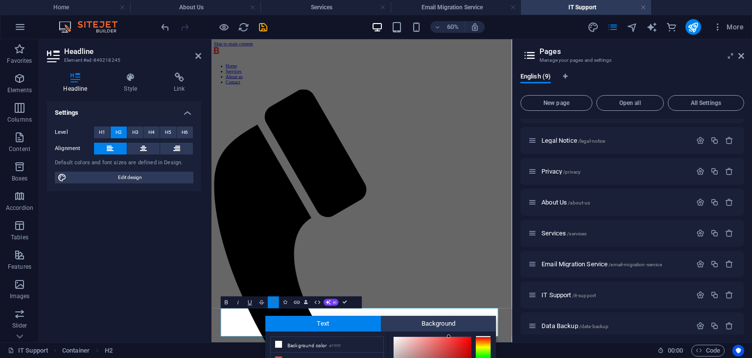
scroll to position [96, 0]
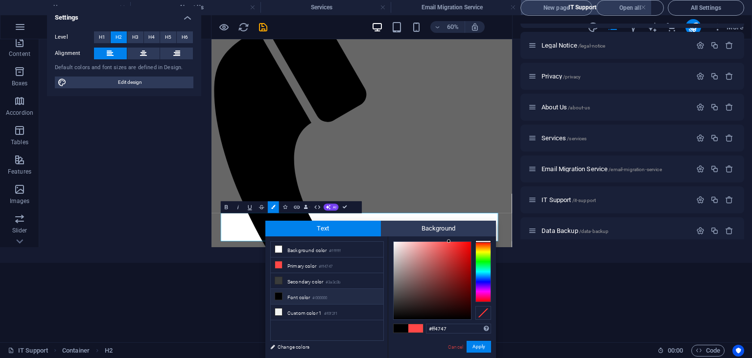
click at [289, 292] on li "Font color #000000" at bounding box center [327, 297] width 113 height 16
type input "#000000"
click at [477, 347] on button "Apply" at bounding box center [479, 346] width 24 height 12
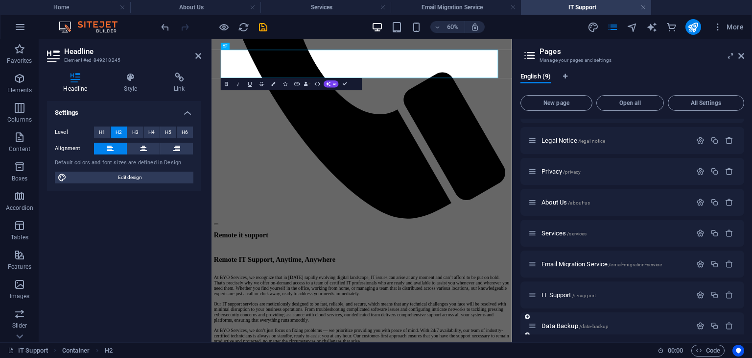
scroll to position [62, 0]
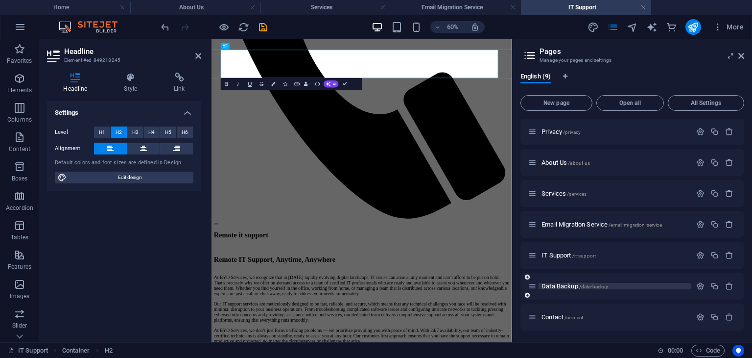
click at [562, 286] on span "Data Backup /data-backup" at bounding box center [575, 285] width 67 height 7
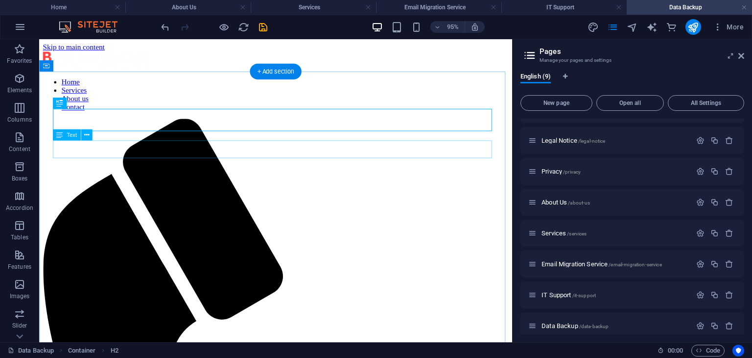
scroll to position [0, 0]
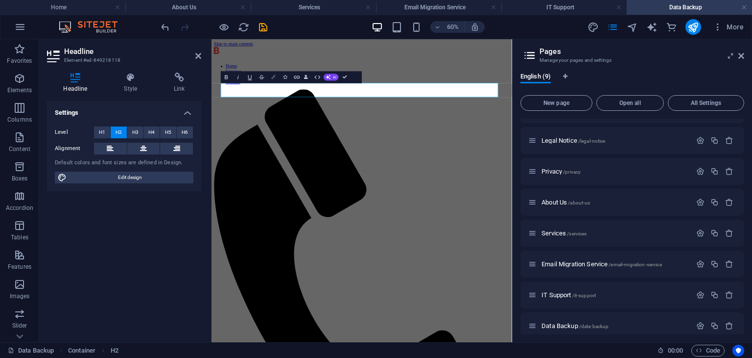
click at [274, 76] on icon "button" at bounding box center [273, 77] width 4 height 4
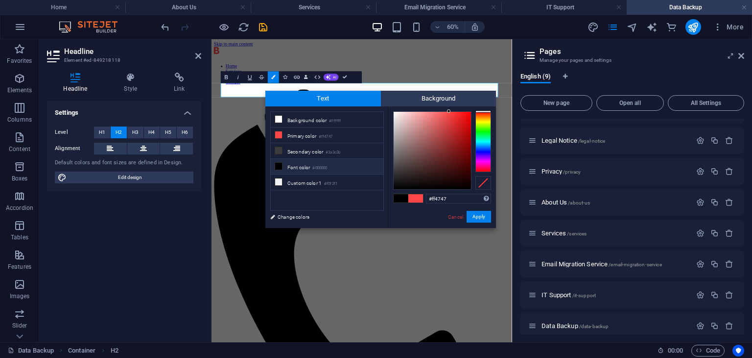
click at [304, 163] on li "Font color #000000" at bounding box center [327, 167] width 113 height 16
type input "#000000"
click at [479, 216] on button "Apply" at bounding box center [479, 217] width 24 height 12
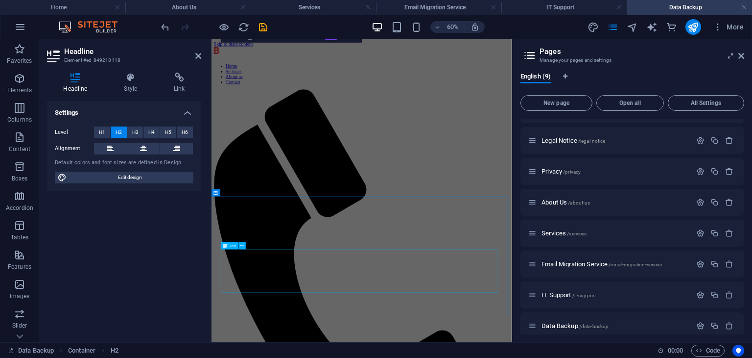
scroll to position [162, 0]
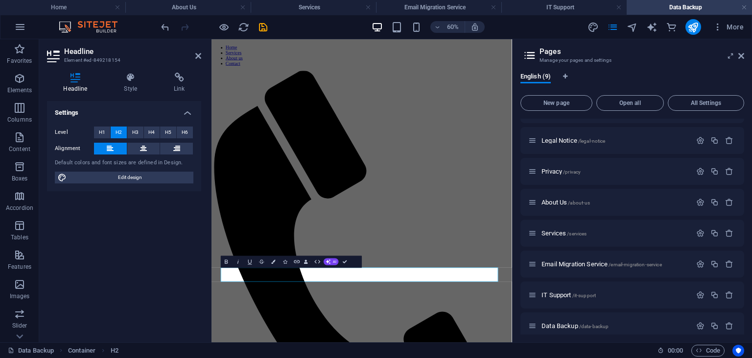
scroll to position [0, 0]
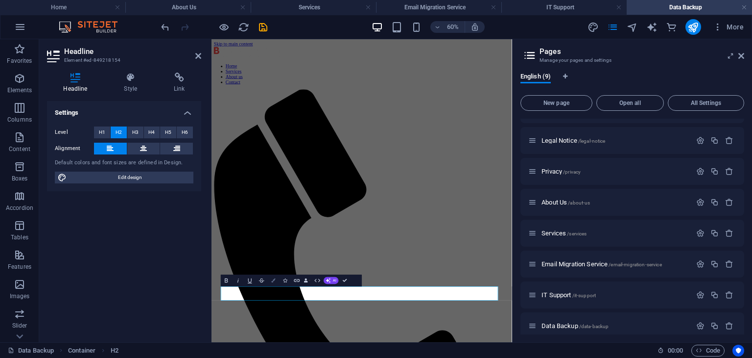
click at [274, 281] on icon "button" at bounding box center [273, 280] width 4 height 4
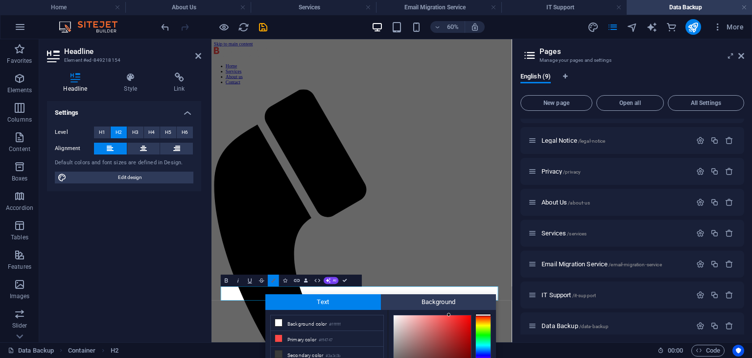
scroll to position [73, 0]
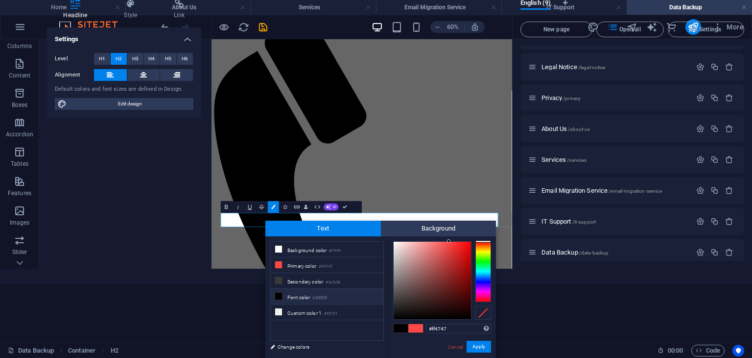
click at [318, 297] on small "#000000" at bounding box center [320, 297] width 15 height 7
type input "#000000"
click at [469, 347] on button "Apply" at bounding box center [479, 346] width 24 height 12
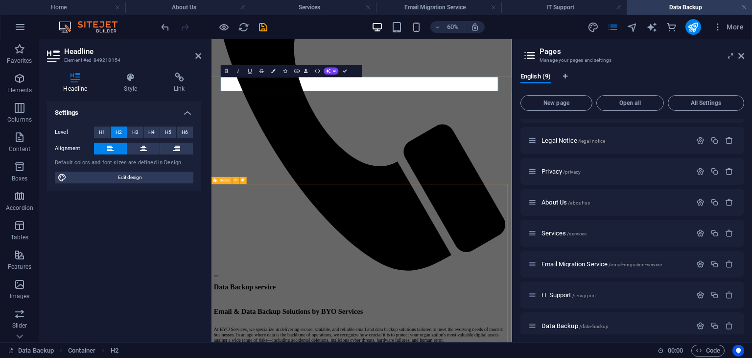
scroll to position [349, 0]
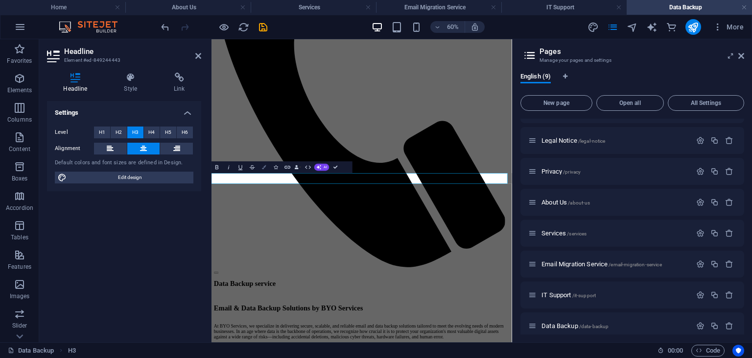
click at [265, 169] on icon "button" at bounding box center [264, 167] width 4 height 4
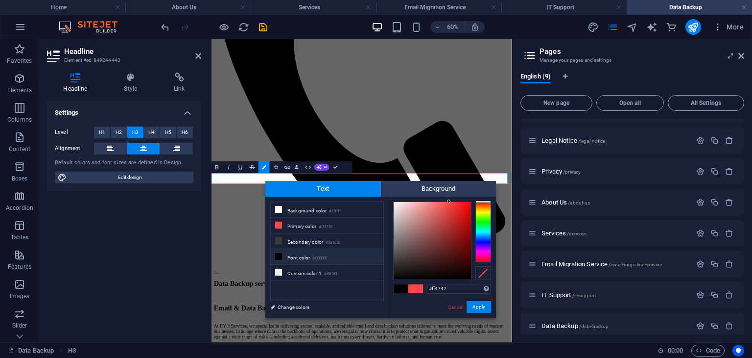
click at [318, 256] on small "#000000" at bounding box center [320, 258] width 15 height 7
type input "#000000"
click at [486, 306] on button "Apply" at bounding box center [479, 307] width 24 height 12
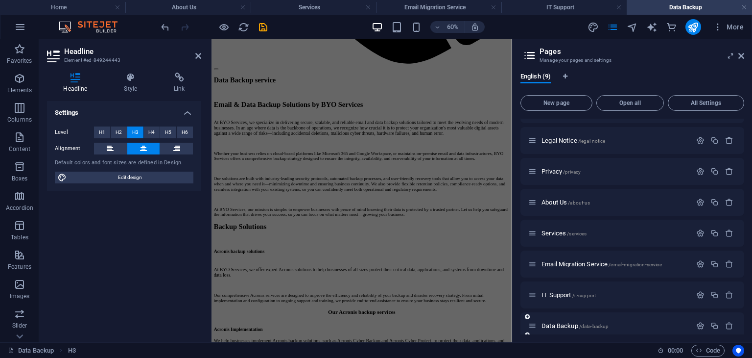
scroll to position [62, 0]
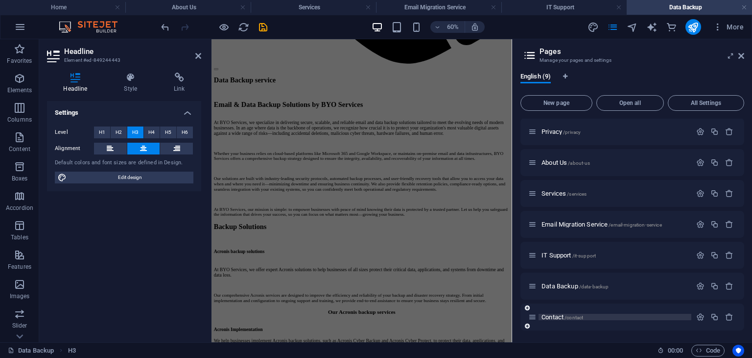
click at [558, 315] on span "Contact /contact" at bounding box center [563, 316] width 42 height 7
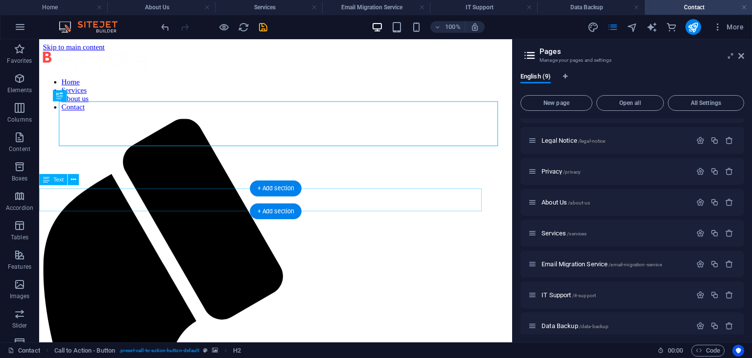
scroll to position [0, 0]
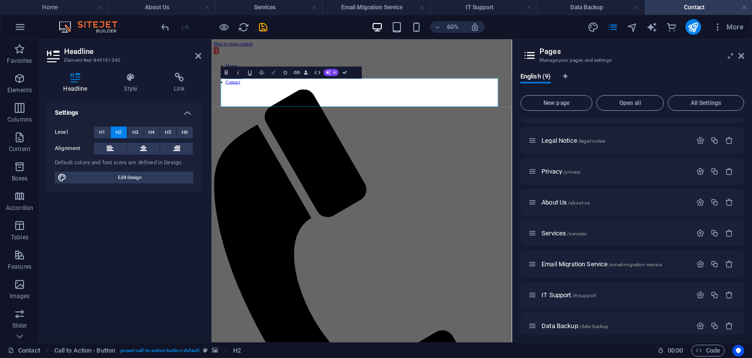
click at [274, 71] on icon "button" at bounding box center [273, 73] width 4 height 4
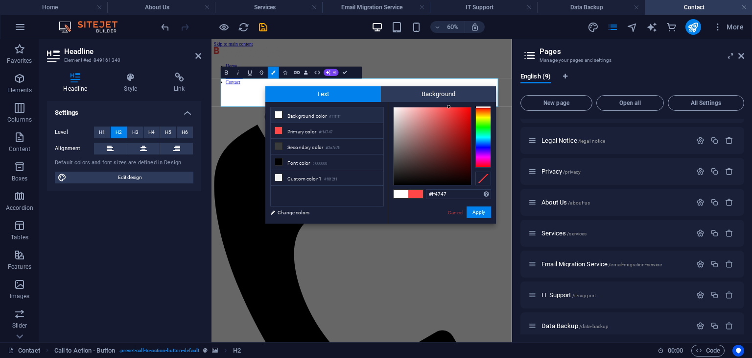
click at [302, 120] on li "Background color #ffffff" at bounding box center [327, 115] width 113 height 16
type input "#ffffff"
click at [479, 218] on button "Apply" at bounding box center [479, 212] width 24 height 12
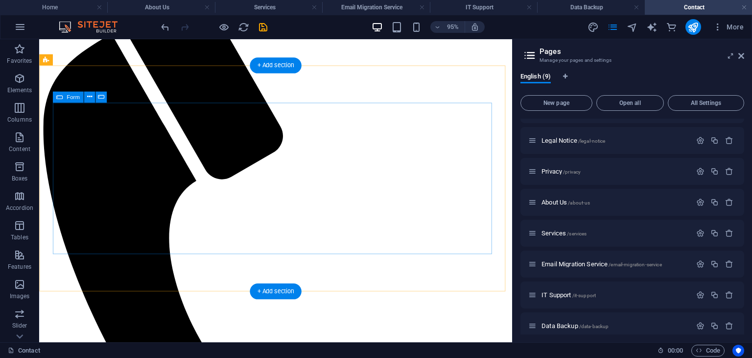
scroll to position [136, 0]
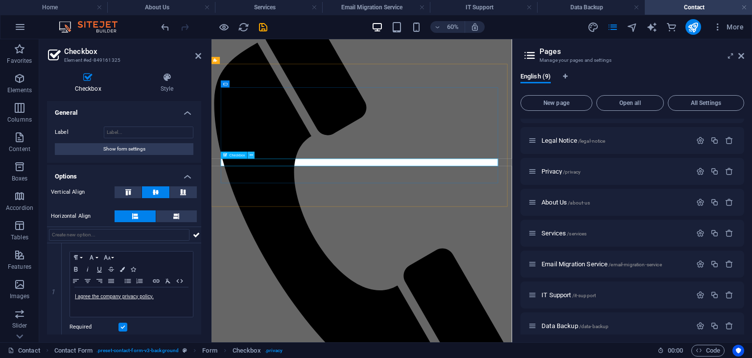
click at [252, 156] on icon at bounding box center [251, 155] width 3 height 6
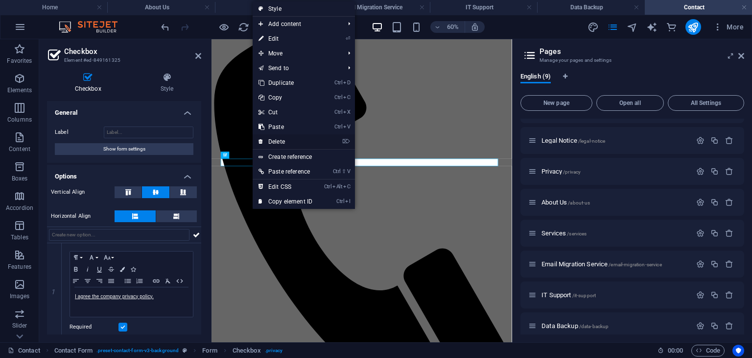
click at [281, 140] on link "⌦ Delete" at bounding box center [286, 141] width 66 height 15
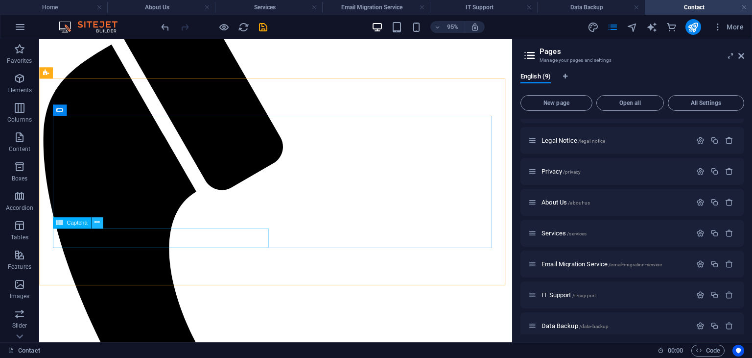
click at [97, 223] on icon at bounding box center [97, 223] width 5 height 10
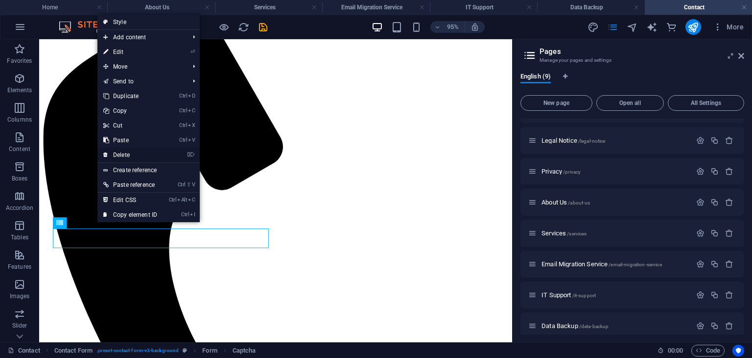
click at [146, 154] on link "⌦ Delete" at bounding box center [130, 154] width 66 height 15
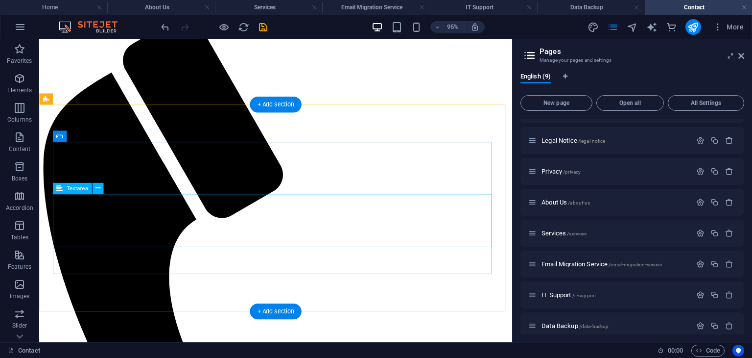
scroll to position [101, 0]
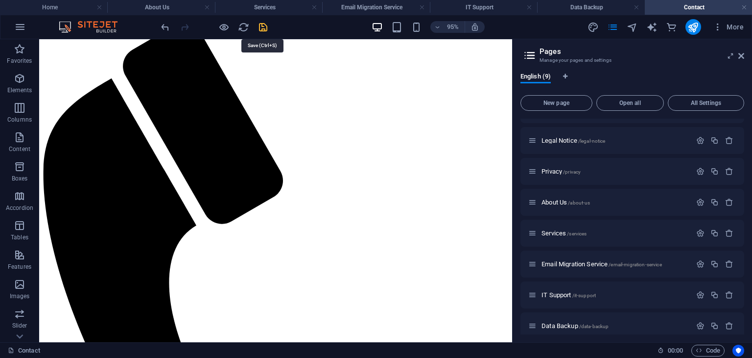
click at [264, 22] on icon "save" at bounding box center [263, 27] width 11 height 11
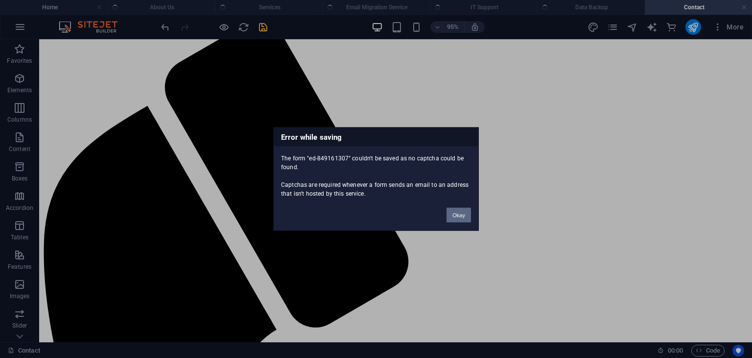
scroll to position [213, 0]
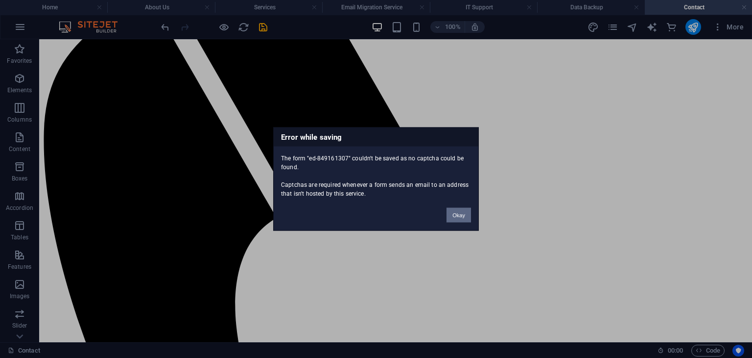
click at [462, 216] on button "Okay" at bounding box center [459, 215] width 24 height 15
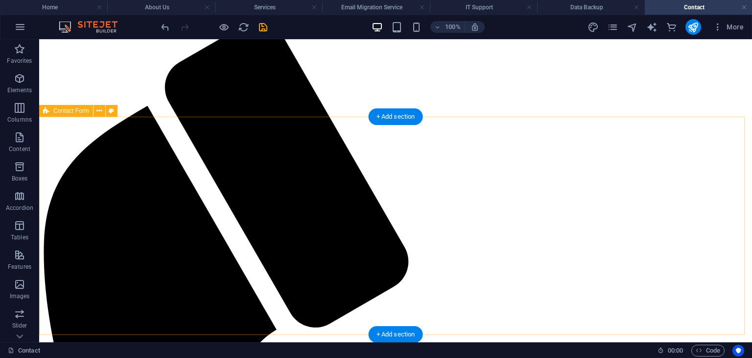
scroll to position [98, 0]
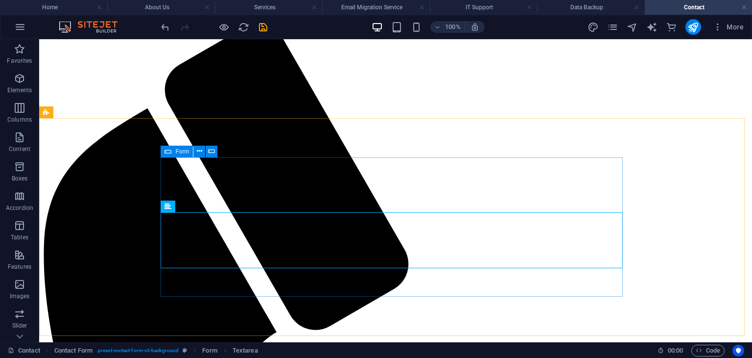
click at [169, 151] on icon at bounding box center [168, 151] width 7 height 12
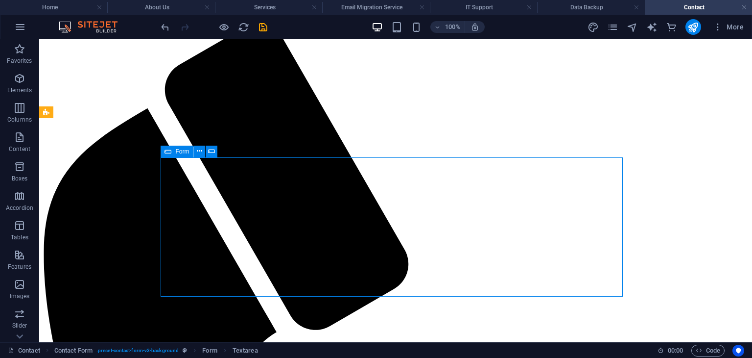
click at [169, 151] on icon at bounding box center [168, 151] width 7 height 12
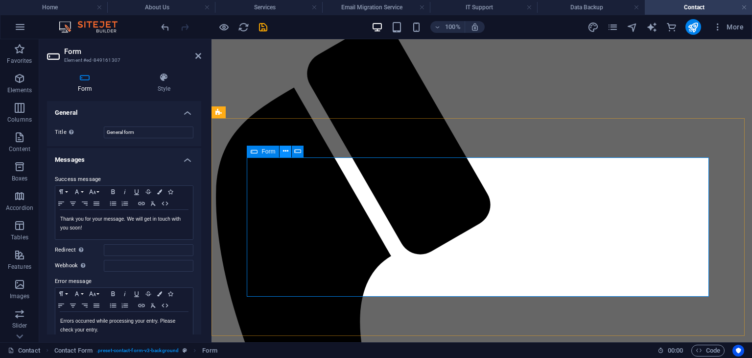
click at [288, 150] on icon at bounding box center [285, 151] width 5 height 10
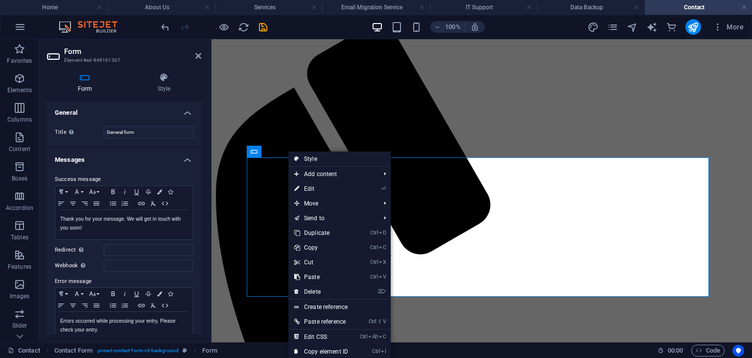
click at [196, 138] on div "Title Define a name for the form. General form" at bounding box center [124, 132] width 154 height 27
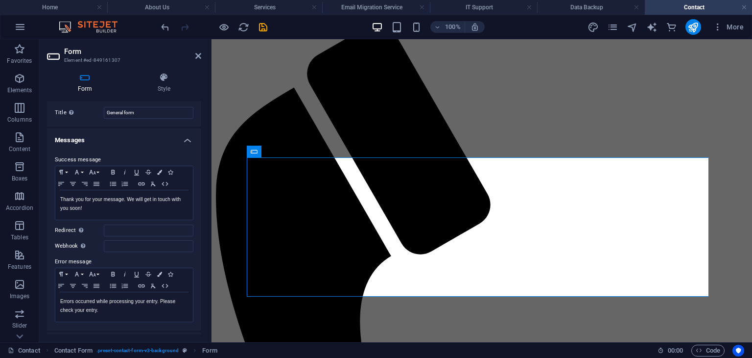
scroll to position [0, 0]
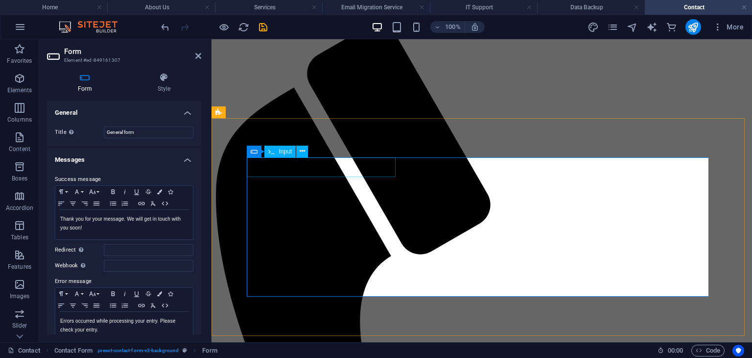
click at [289, 153] on span "Input" at bounding box center [285, 151] width 13 height 6
click at [302, 148] on icon at bounding box center [302, 151] width 5 height 10
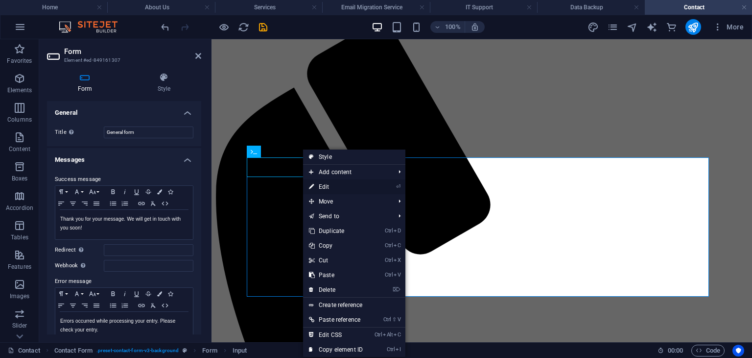
click at [339, 187] on link "⏎ Edit" at bounding box center [336, 186] width 66 height 15
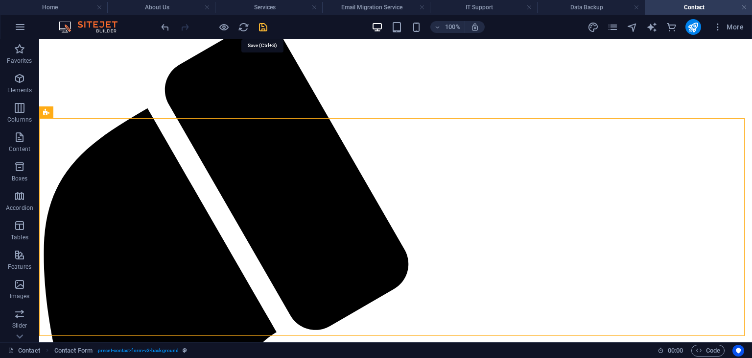
click at [266, 28] on icon "save" at bounding box center [263, 27] width 11 height 11
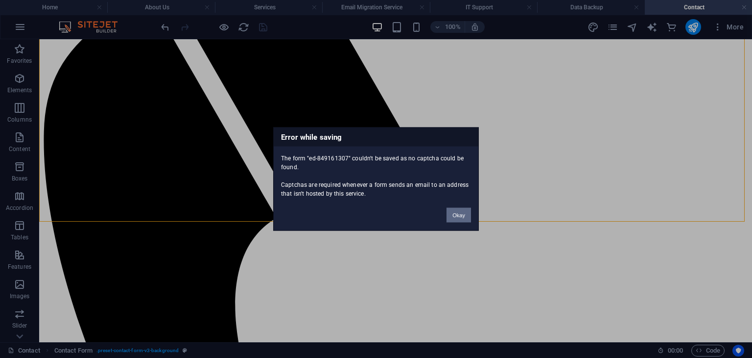
click at [460, 214] on button "Okay" at bounding box center [459, 215] width 24 height 15
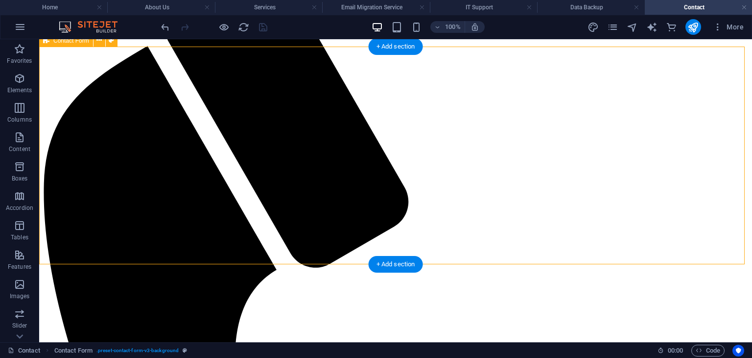
scroll to position [156, 0]
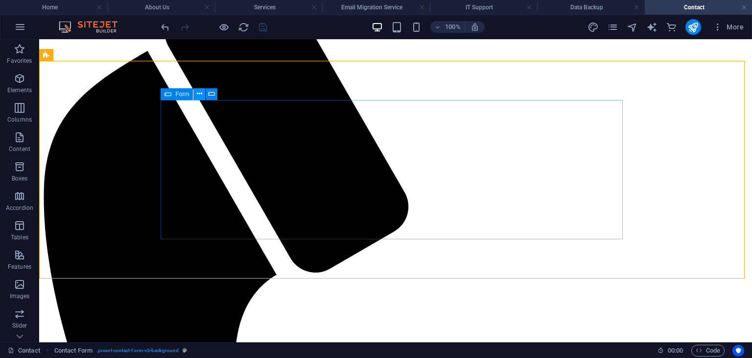
click at [200, 93] on icon at bounding box center [199, 94] width 5 height 10
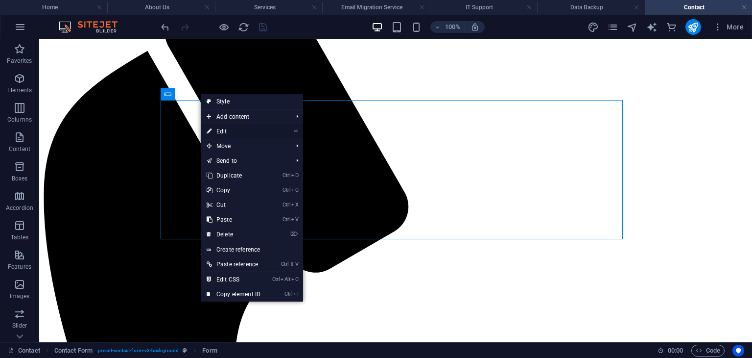
click at [210, 131] on icon at bounding box center [209, 131] width 5 height 15
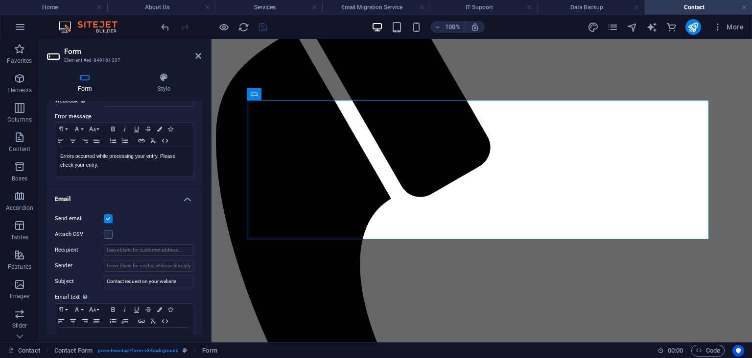
scroll to position [165, 0]
click at [110, 217] on label at bounding box center [108, 218] width 9 height 9
click at [0, 0] on input "Send email" at bounding box center [0, 0] width 0 height 0
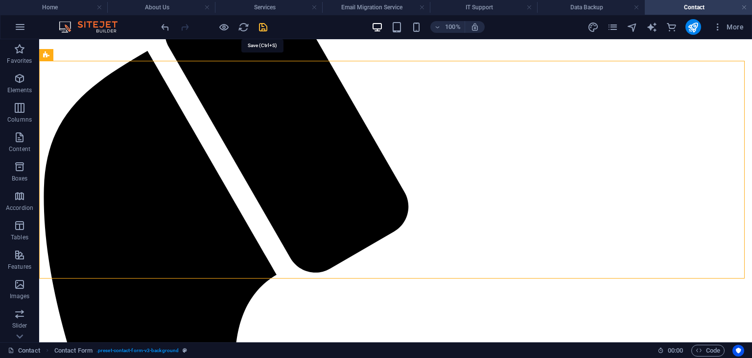
click at [263, 24] on icon "save" at bounding box center [263, 27] width 11 height 11
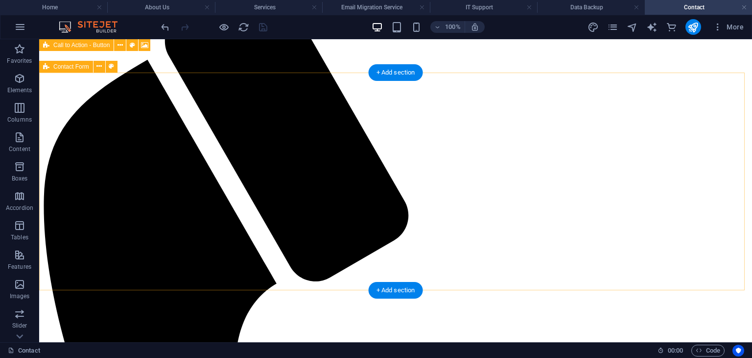
scroll to position [143, 0]
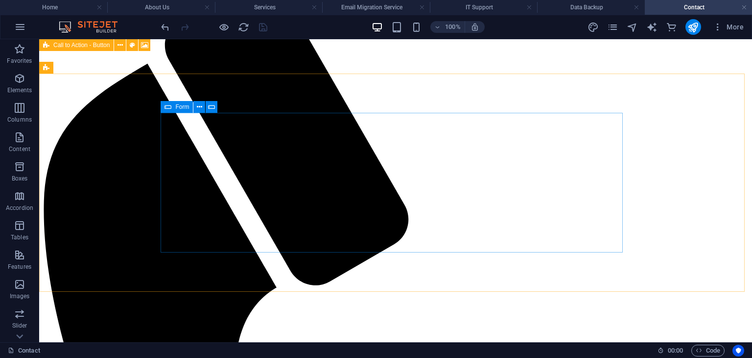
click at [167, 110] on icon at bounding box center [168, 107] width 7 height 12
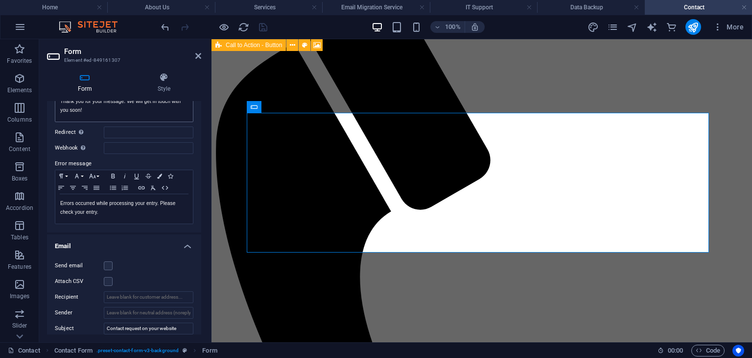
scroll to position [119, 0]
click at [105, 263] on label at bounding box center [108, 264] width 9 height 9
click at [0, 0] on input "Send email" at bounding box center [0, 0] width 0 height 0
click at [264, 27] on icon "save" at bounding box center [263, 27] width 11 height 11
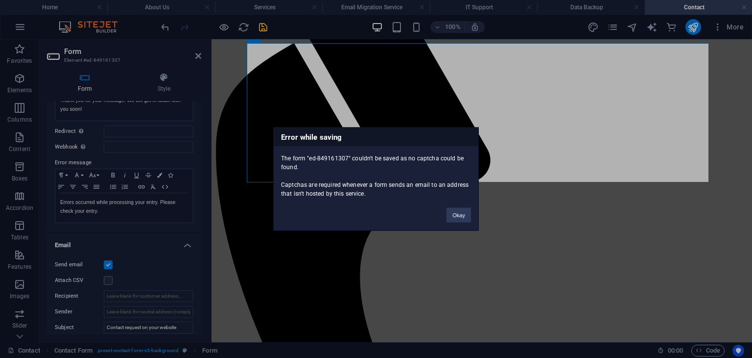
scroll to position [213, 0]
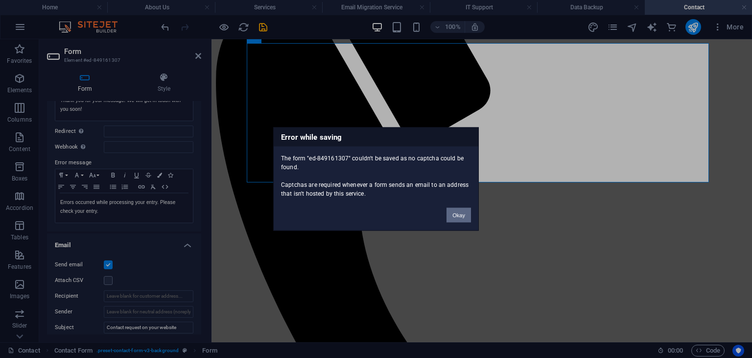
click at [459, 218] on button "Okay" at bounding box center [459, 215] width 24 height 15
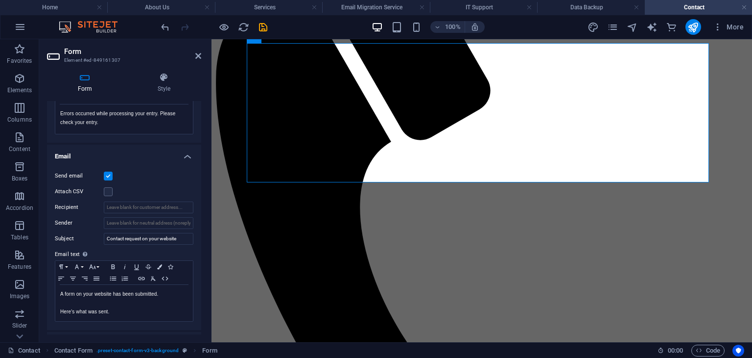
scroll to position [217, 0]
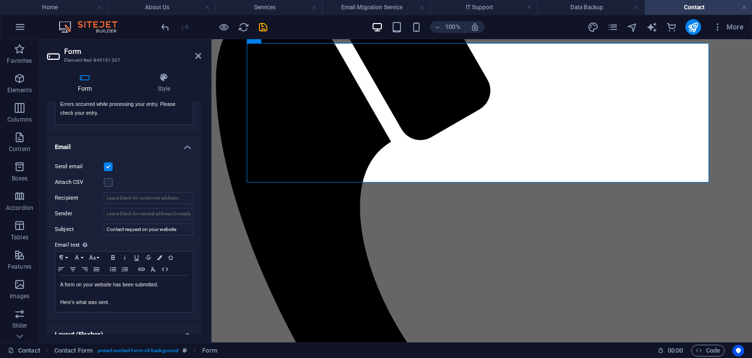
click at [105, 165] on label at bounding box center [108, 166] width 9 height 9
click at [0, 0] on input "Send email" at bounding box center [0, 0] width 0 height 0
click at [121, 215] on input "Sender" at bounding box center [149, 214] width 90 height 12
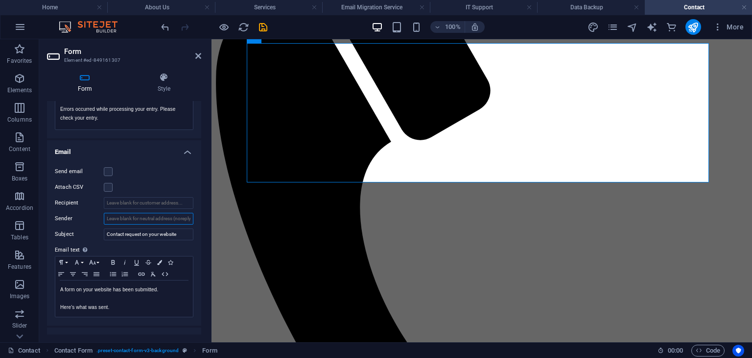
scroll to position [212, 0]
click at [108, 169] on label at bounding box center [108, 171] width 9 height 9
click at [0, 0] on input "Send email" at bounding box center [0, 0] width 0 height 0
click at [129, 204] on input "Recipient" at bounding box center [149, 203] width 90 height 12
type input "j"
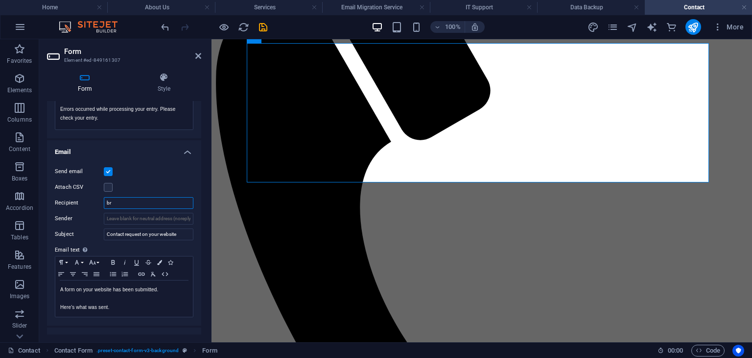
type input "b"
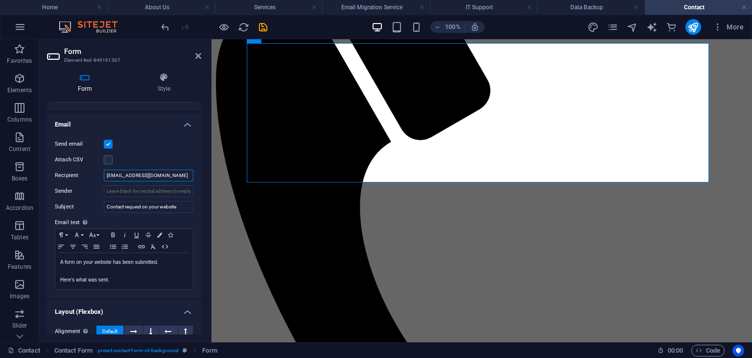
scroll to position [239, 0]
type input "[EMAIL_ADDRESS][DOMAIN_NAME]"
click at [260, 31] on icon "save" at bounding box center [263, 27] width 11 height 11
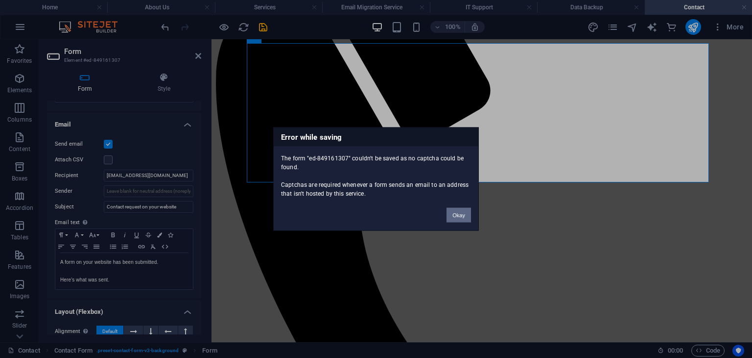
click at [451, 218] on button "Okay" at bounding box center [459, 215] width 24 height 15
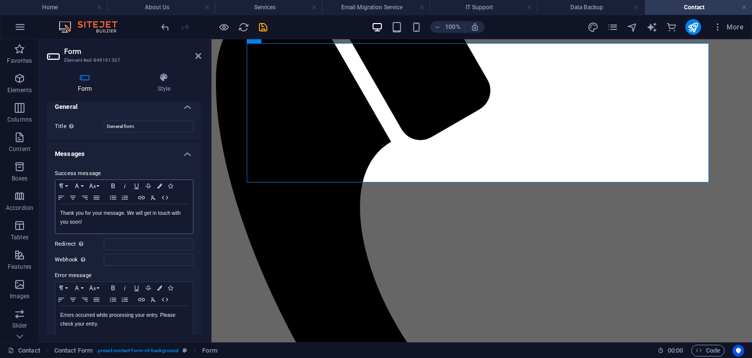
scroll to position [0, 0]
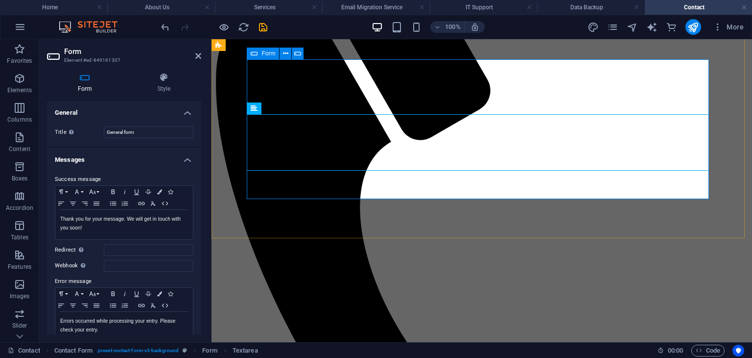
scroll to position [169, 0]
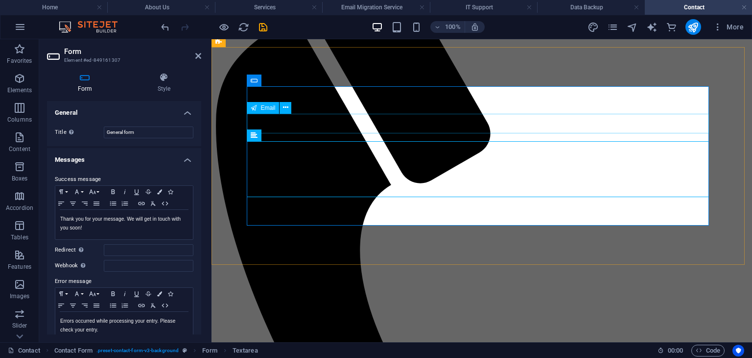
click at [268, 109] on span "Email" at bounding box center [268, 108] width 15 height 6
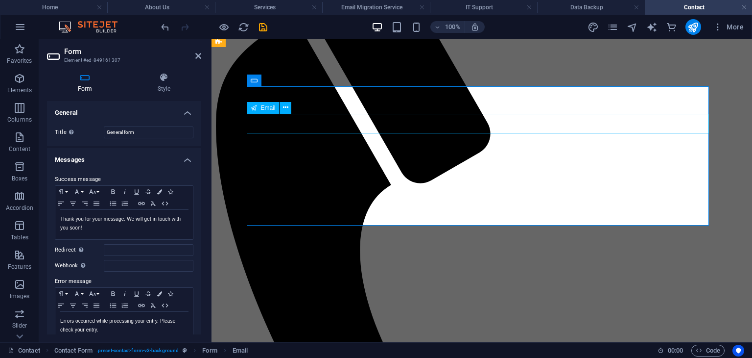
click at [268, 109] on span "Email" at bounding box center [268, 108] width 15 height 6
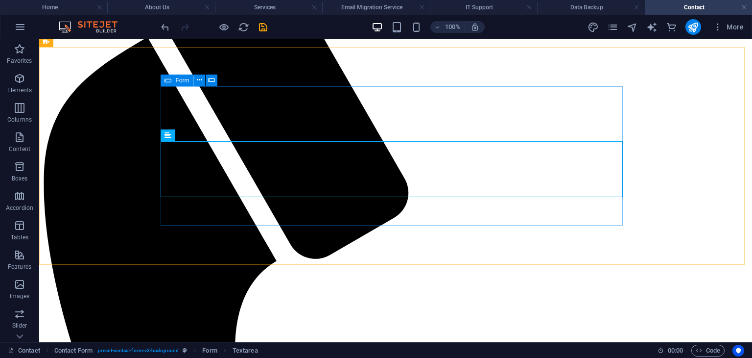
click at [168, 79] on icon at bounding box center [168, 80] width 7 height 12
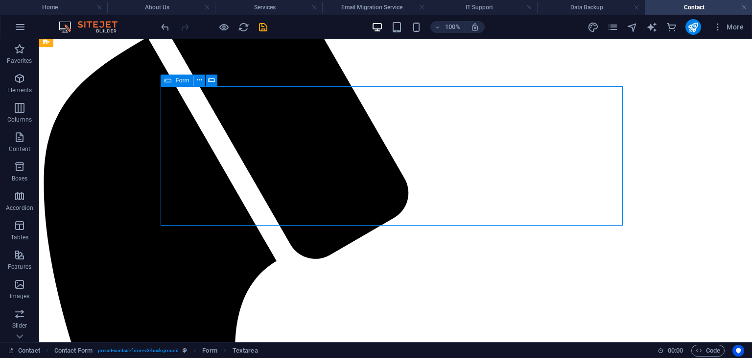
click at [168, 79] on icon at bounding box center [168, 80] width 7 height 12
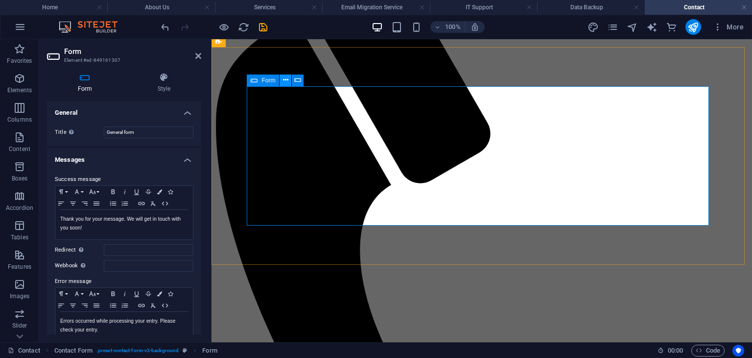
click at [285, 79] on icon at bounding box center [285, 80] width 5 height 10
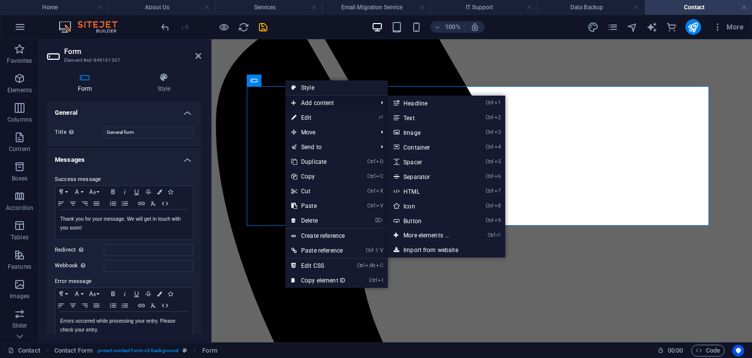
click at [303, 98] on span "Add content" at bounding box center [330, 103] width 88 height 15
click at [433, 228] on link "Ctrl ⏎ More elements ..." at bounding box center [428, 235] width 81 height 15
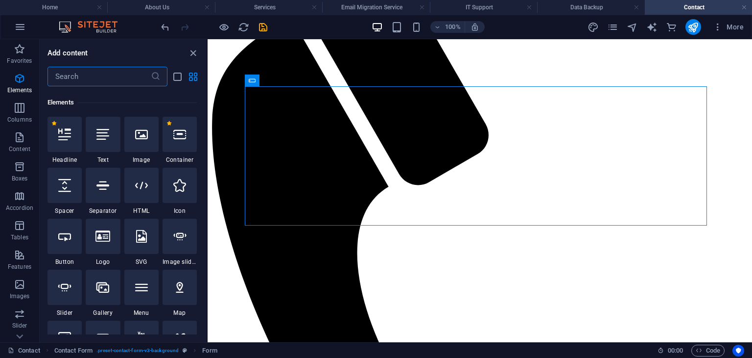
scroll to position [104, 0]
click at [105, 78] on input "text" at bounding box center [99, 77] width 103 height 20
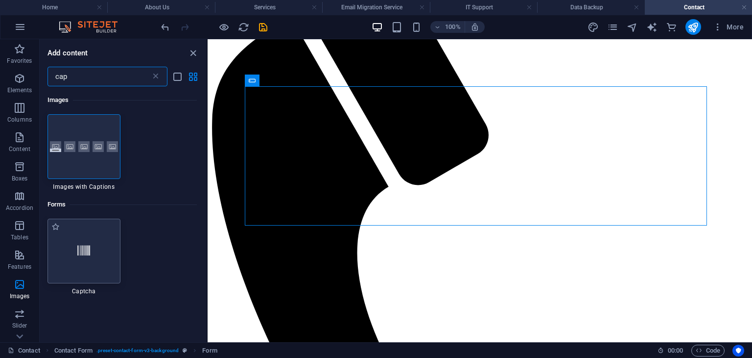
scroll to position [0, 0]
type input "cap"
click at [84, 259] on div at bounding box center [84, 250] width 73 height 65
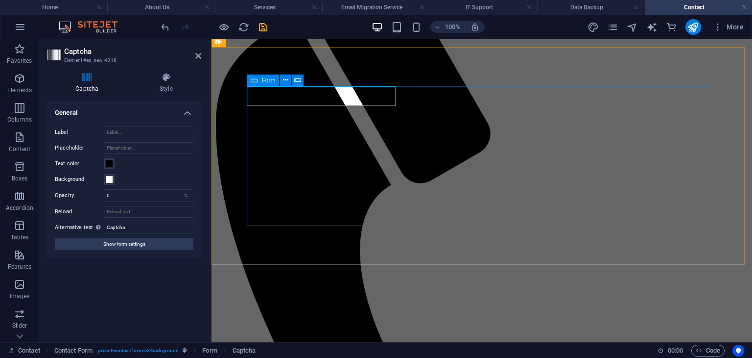
drag, startPoint x: 354, startPoint y: 90, endPoint x: 358, endPoint y: 110, distance: 20.9
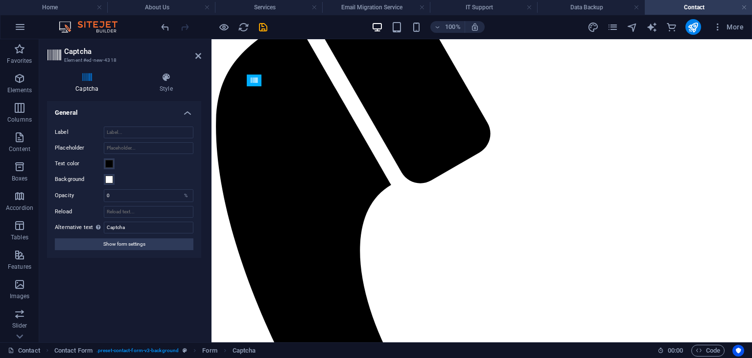
drag, startPoint x: 498, startPoint y: 116, endPoint x: 280, endPoint y: 206, distance: 236.4
drag, startPoint x: 357, startPoint y: 97, endPoint x: 390, endPoint y: 94, distance: 33.4
drag, startPoint x: 289, startPoint y: 81, endPoint x: 256, endPoint y: 83, distance: 33.4
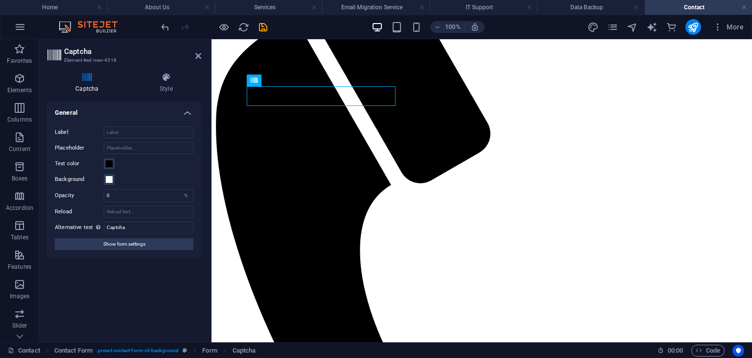
click at [256, 83] on div "Captcha" at bounding box center [254, 80] width 15 height 12
click at [259, 76] on div "Captcha" at bounding box center [254, 80] width 15 height 12
click at [254, 80] on icon at bounding box center [254, 80] width 7 height 12
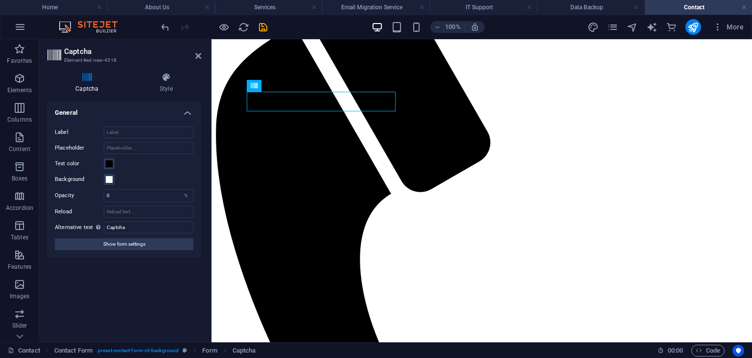
scroll to position [159, 0]
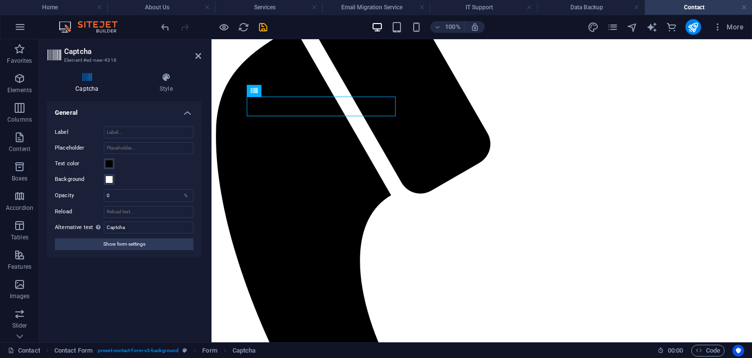
drag, startPoint x: 466, startPoint y: 120, endPoint x: 431, endPoint y: 92, distance: 44.6
drag, startPoint x: 486, startPoint y: 130, endPoint x: 351, endPoint y: 107, distance: 137.2
click at [255, 93] on icon at bounding box center [254, 91] width 7 height 12
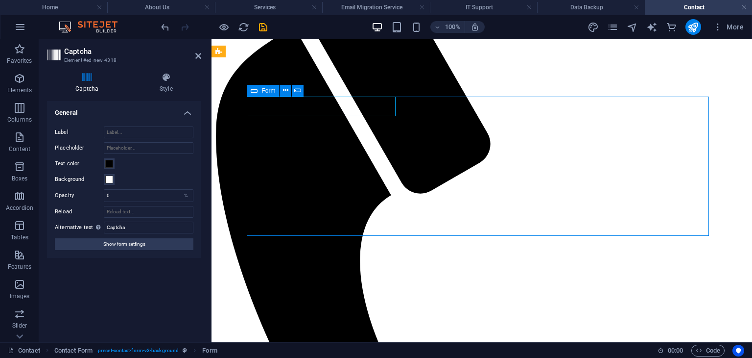
click at [255, 93] on icon at bounding box center [254, 91] width 7 height 12
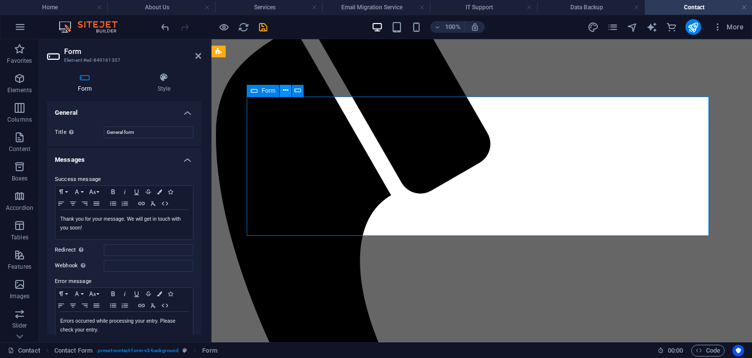
click at [282, 89] on button at bounding box center [286, 91] width 12 height 12
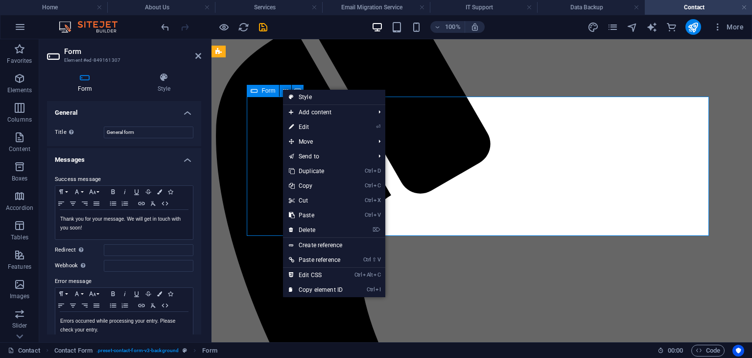
click at [255, 87] on icon at bounding box center [254, 91] width 7 height 12
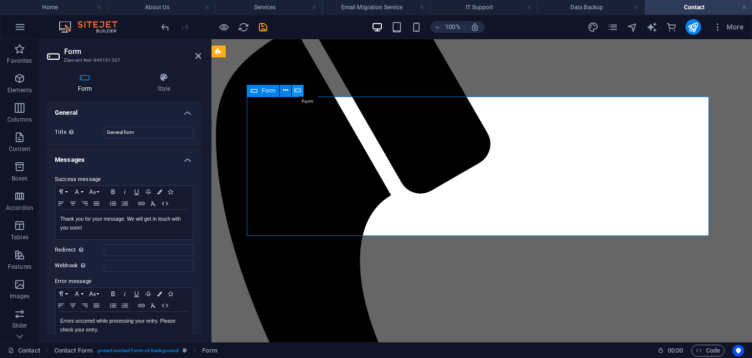
click at [302, 89] on button at bounding box center [298, 91] width 12 height 12
click at [284, 91] on icon at bounding box center [285, 90] width 5 height 10
click at [282, 89] on span "Captcha" at bounding box center [290, 91] width 22 height 6
click at [307, 90] on button at bounding box center [312, 91] width 12 height 12
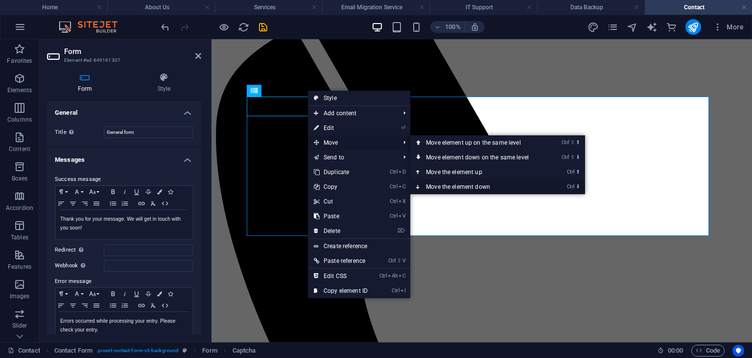
click at [469, 181] on link "Ctrl ⬇ Move the element down" at bounding box center [480, 186] width 138 height 15
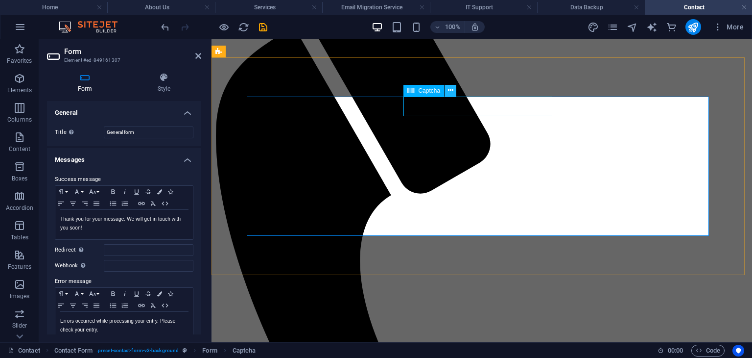
click at [451, 90] on icon at bounding box center [450, 90] width 5 height 10
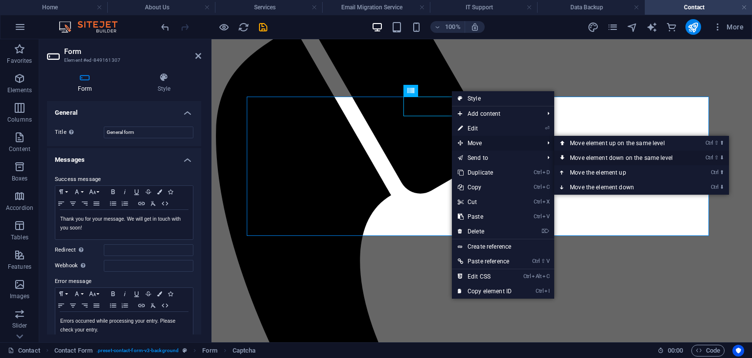
click at [606, 159] on link "Ctrl ⇧ ⬇ Move element down on the same level" at bounding box center [624, 157] width 138 height 15
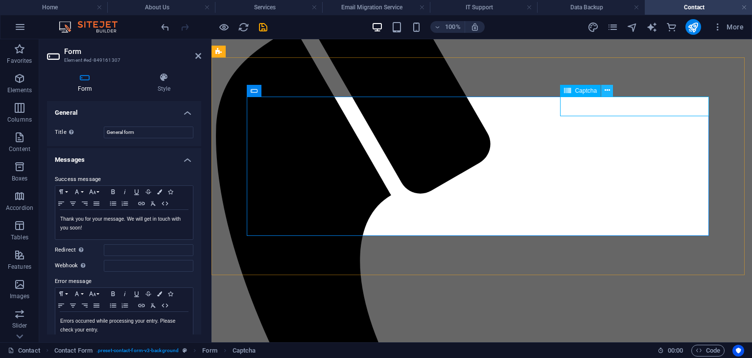
click at [607, 92] on icon at bounding box center [607, 90] width 5 height 10
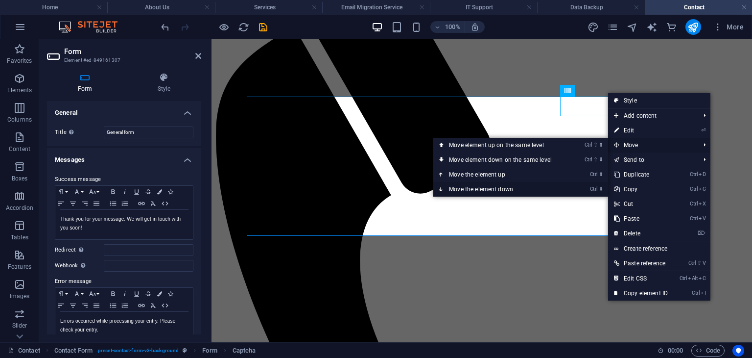
click at [523, 185] on link "Ctrl ⬇ Move the element down" at bounding box center [503, 189] width 138 height 15
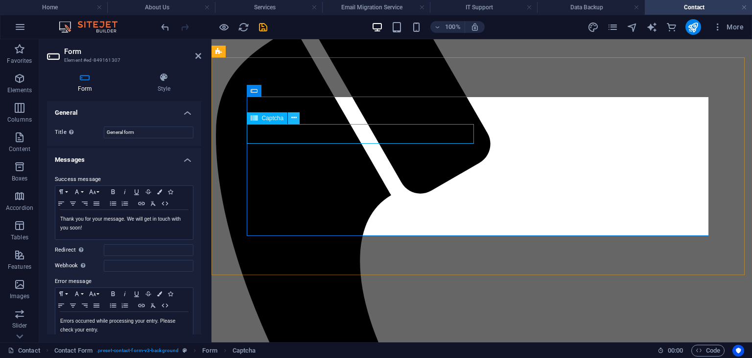
click at [292, 117] on icon at bounding box center [293, 118] width 5 height 10
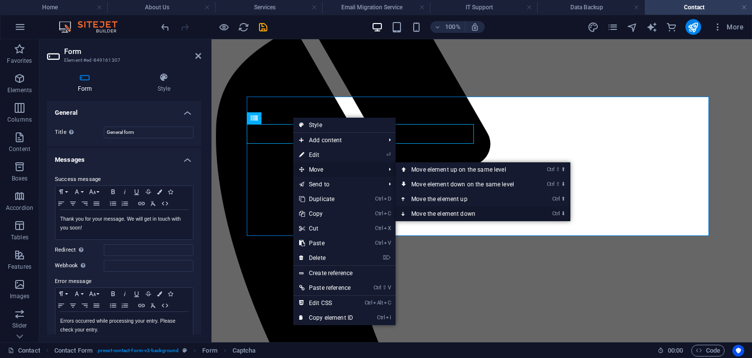
click at [442, 216] on link "Ctrl ⬇ Move the element down" at bounding box center [465, 213] width 138 height 15
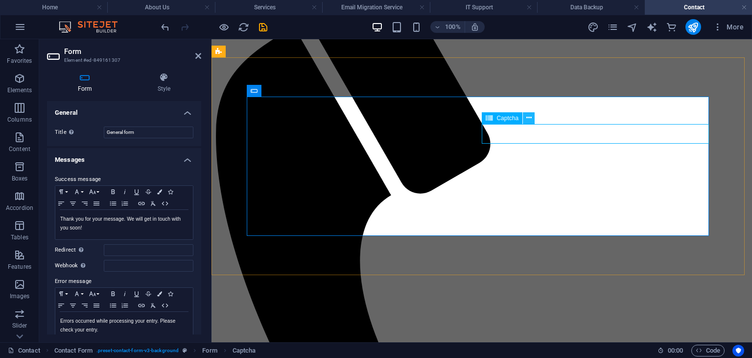
click at [528, 117] on icon at bounding box center [529, 118] width 5 height 10
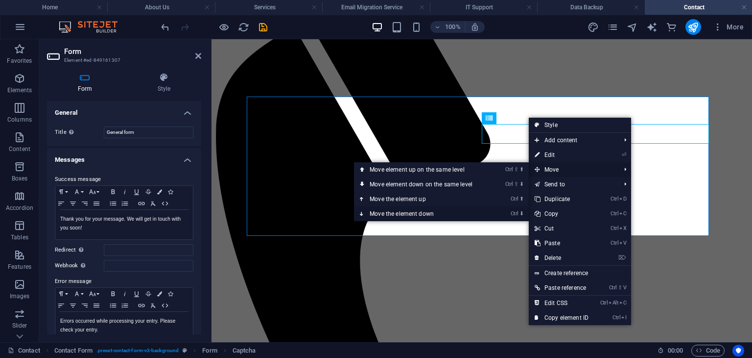
click at [465, 207] on link "Ctrl ⬇ Move the element down" at bounding box center [423, 213] width 138 height 15
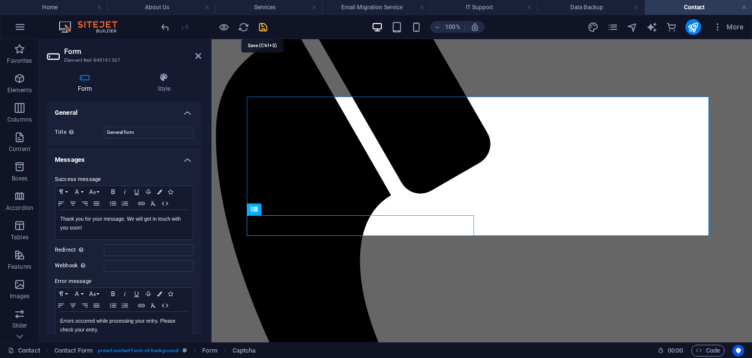
click at [264, 27] on icon "save" at bounding box center [263, 27] width 11 height 11
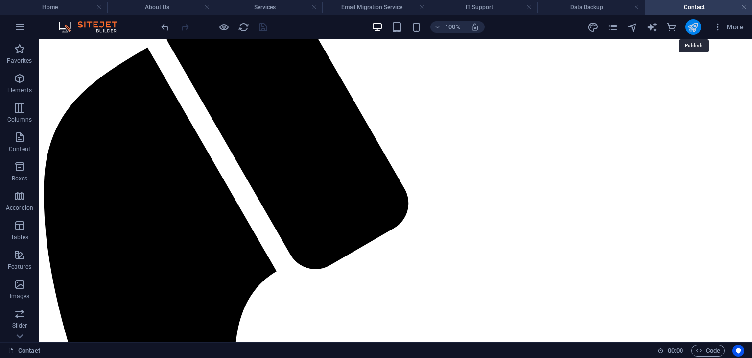
click at [690, 31] on icon "publish" at bounding box center [693, 27] width 11 height 11
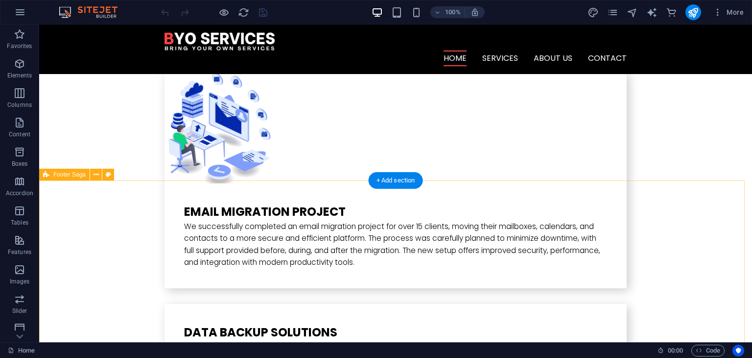
scroll to position [1595, 0]
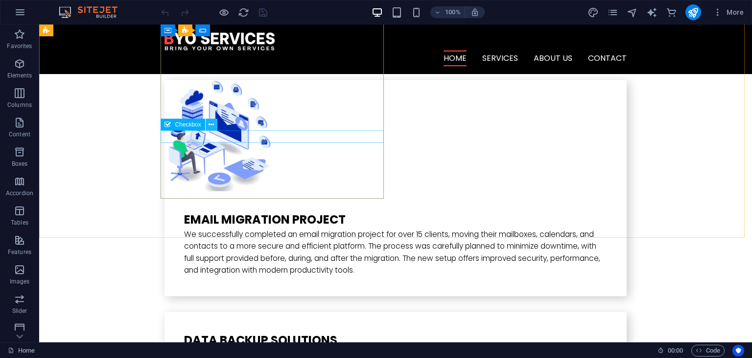
click at [211, 124] on icon at bounding box center [211, 125] width 5 height 10
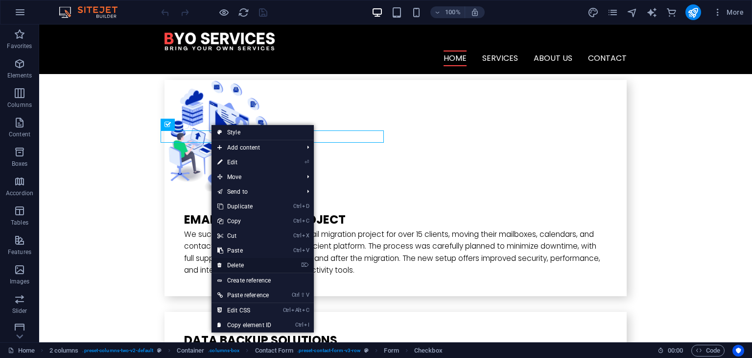
click at [247, 265] on link "⌦ Delete" at bounding box center [245, 265] width 66 height 15
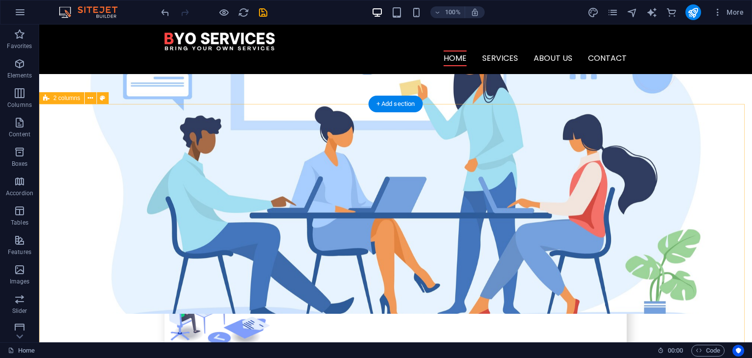
scroll to position [1435, 0]
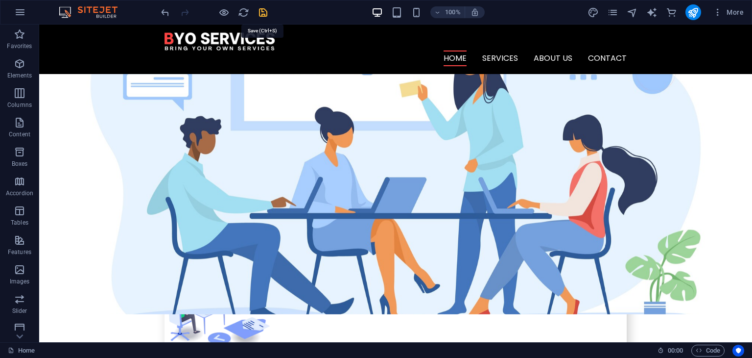
click at [265, 16] on icon "save" at bounding box center [263, 12] width 11 height 11
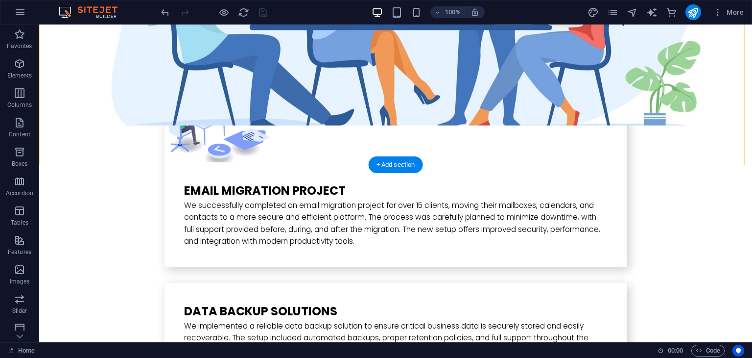
scroll to position [1648, 0]
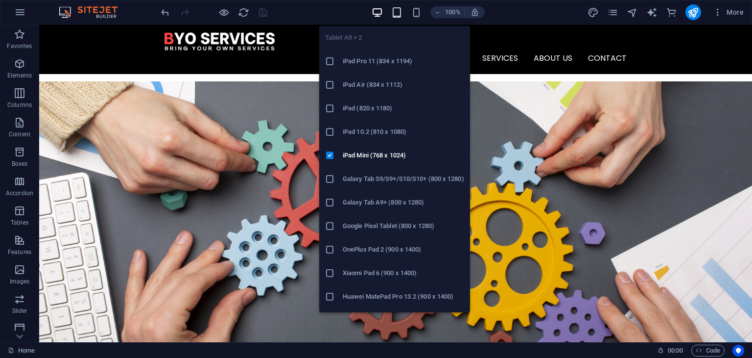
click at [395, 12] on icon "button" at bounding box center [396, 12] width 11 height 11
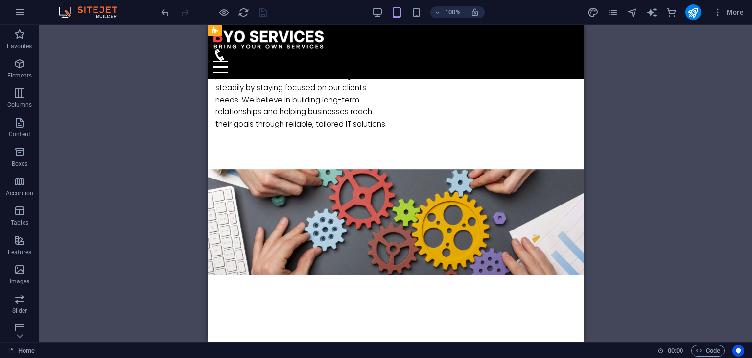
scroll to position [582, 0]
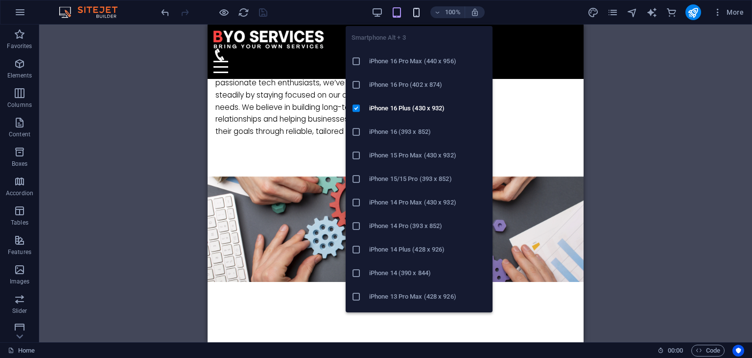
click at [422, 14] on icon "button" at bounding box center [416, 12] width 11 height 11
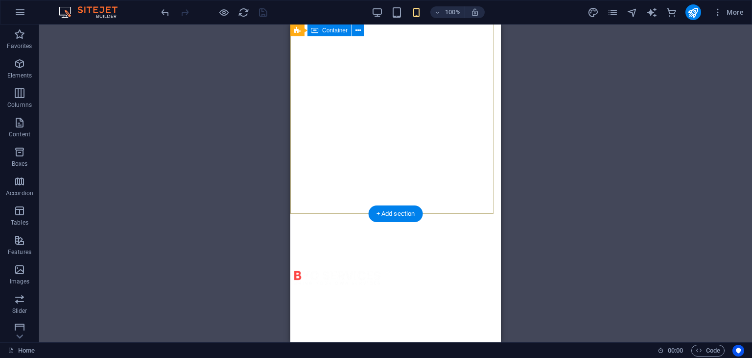
scroll to position [0, 0]
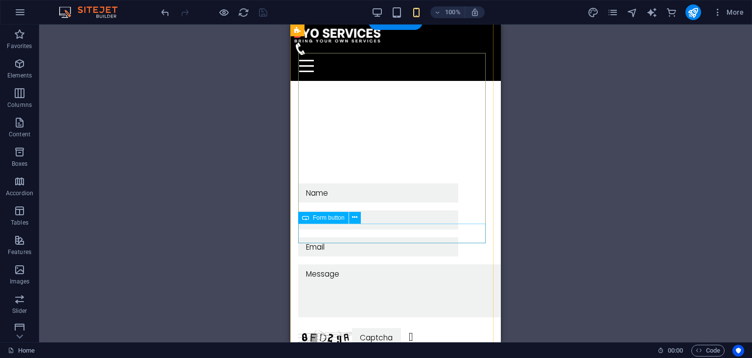
scroll to position [2096, 0]
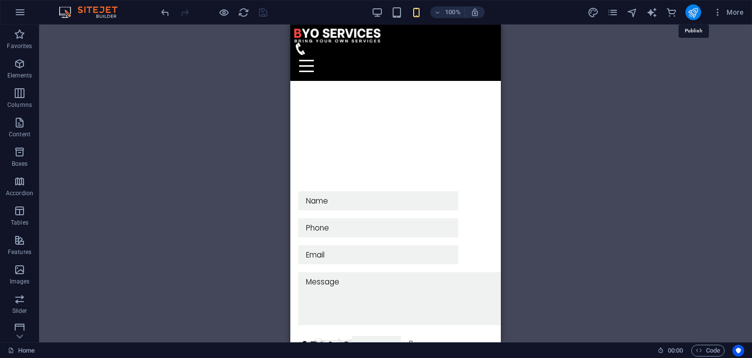
click at [690, 14] on icon "publish" at bounding box center [693, 12] width 11 height 11
